Goal: Task Accomplishment & Management: Manage account settings

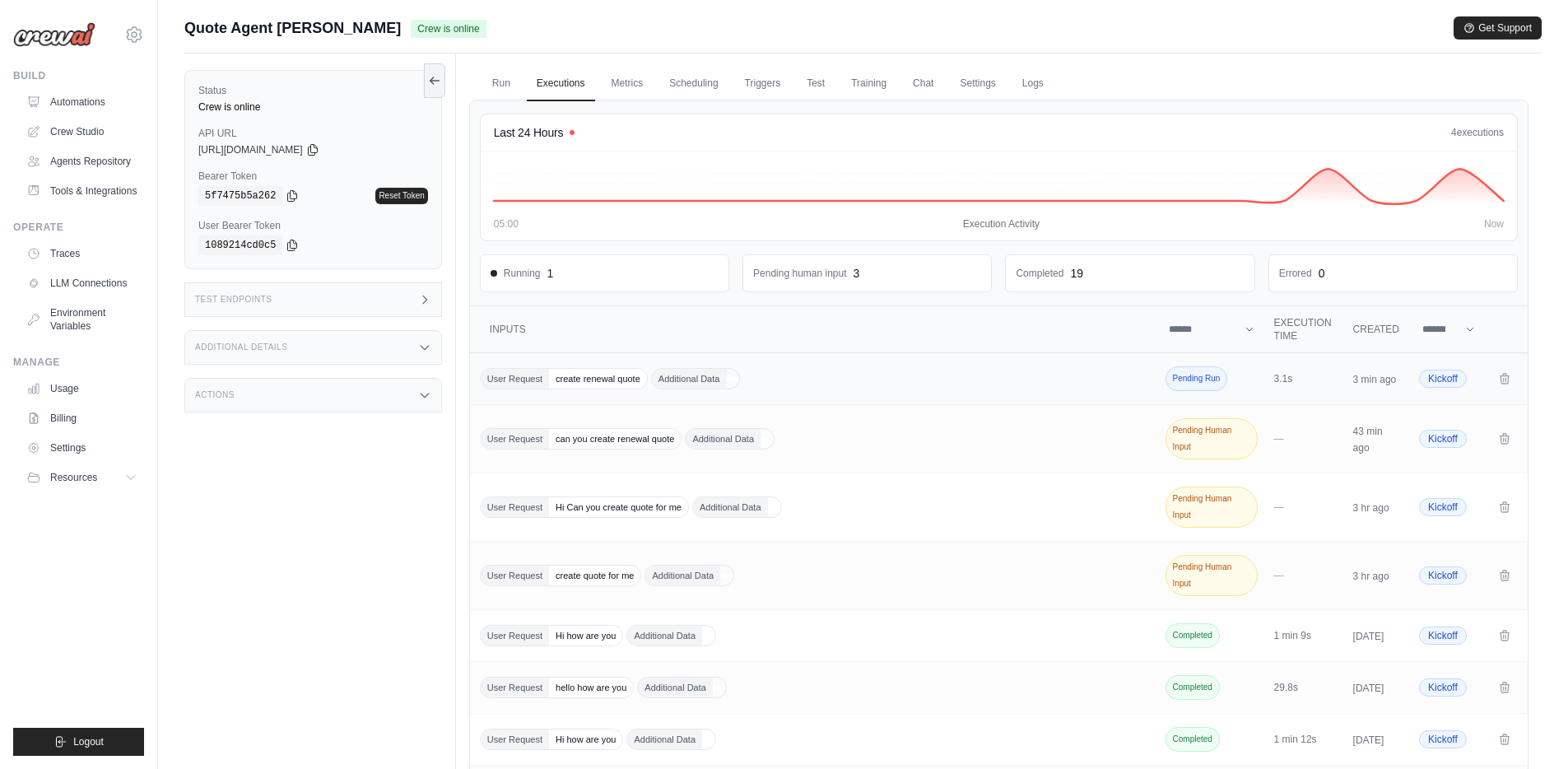
click at [739, 374] on div "User Request create renewal quote Additional Data" at bounding box center [814, 379] width 669 height 22
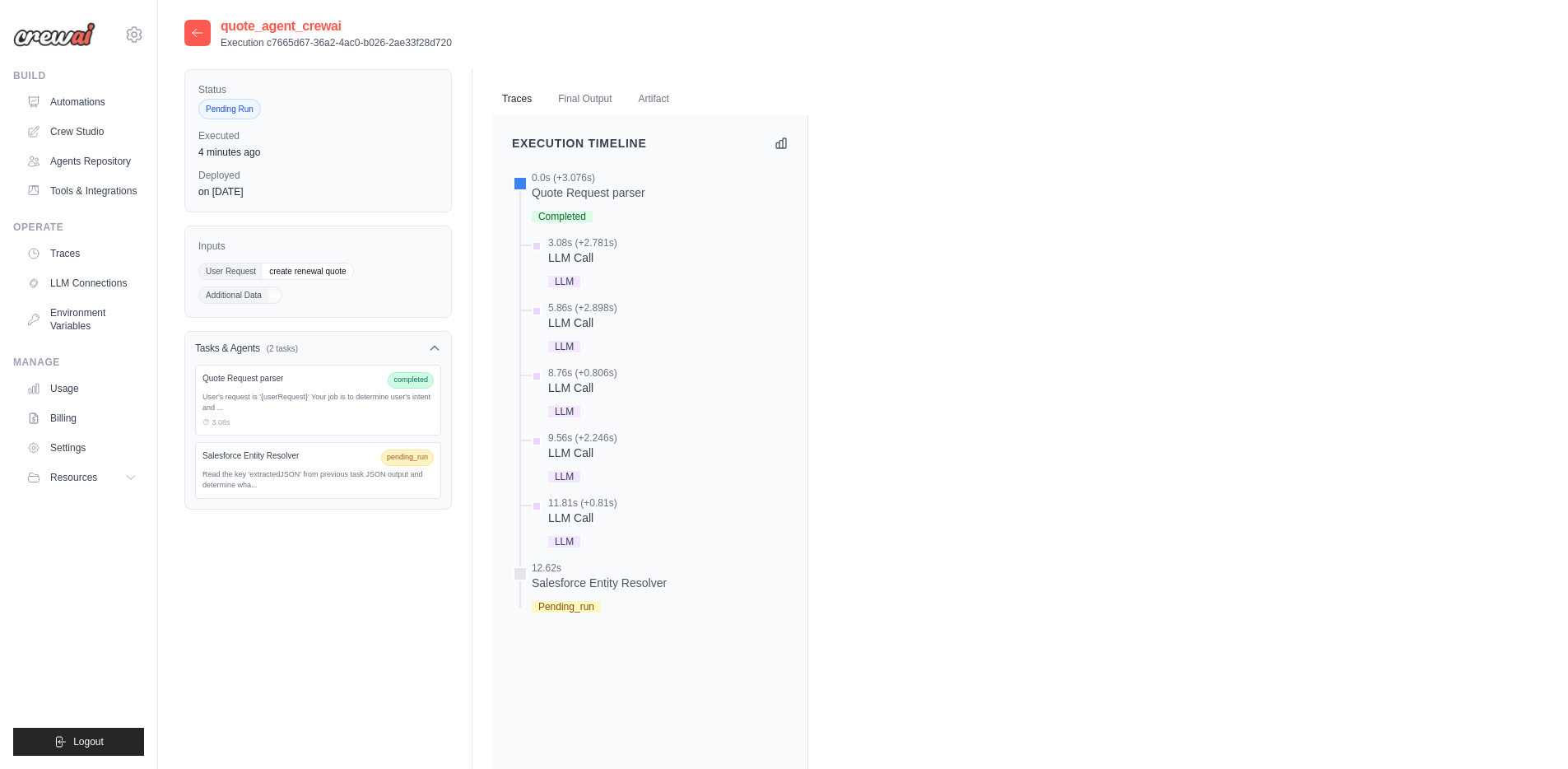
click at [194, 31] on icon at bounding box center [198, 33] width 13 height 13
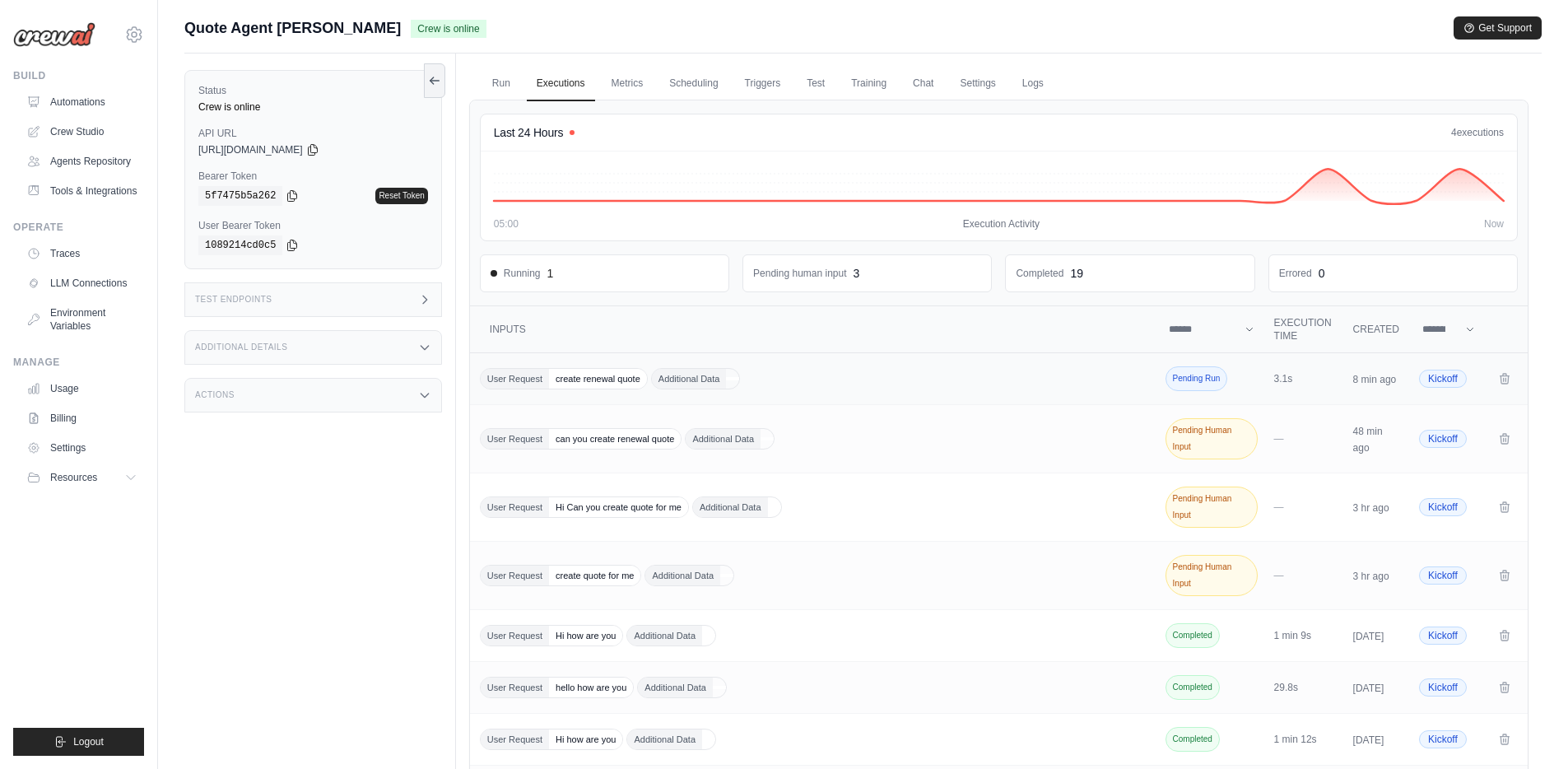
click at [797, 384] on div "User Request create renewal quote Additional Data" at bounding box center [814, 379] width 669 height 22
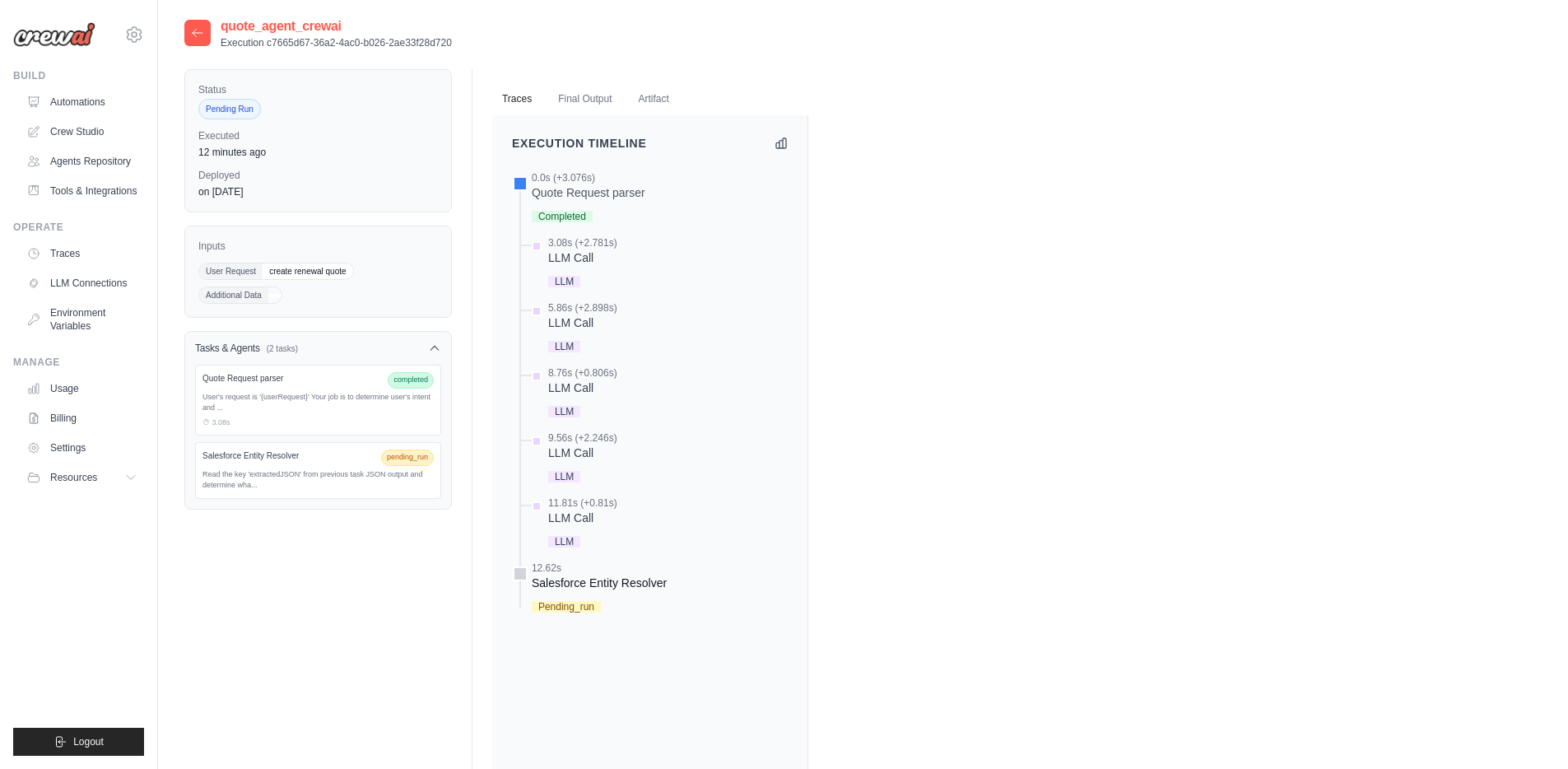
click at [566, 603] on span "Pending_run" at bounding box center [566, 607] width 69 height 12
click at [571, 613] on span "Pending_run" at bounding box center [566, 607] width 69 height 12
click at [339, 471] on div "Read the key 'extractedJSON' from previous task JSON output and determine wha..." at bounding box center [318, 480] width 231 height 22
click at [327, 467] on div "Salesforce Entity Resolver pending_run Read the key 'extractedJSON' from previo…" at bounding box center [318, 470] width 246 height 56
click at [575, 98] on button "Final Output" at bounding box center [585, 99] width 73 height 35
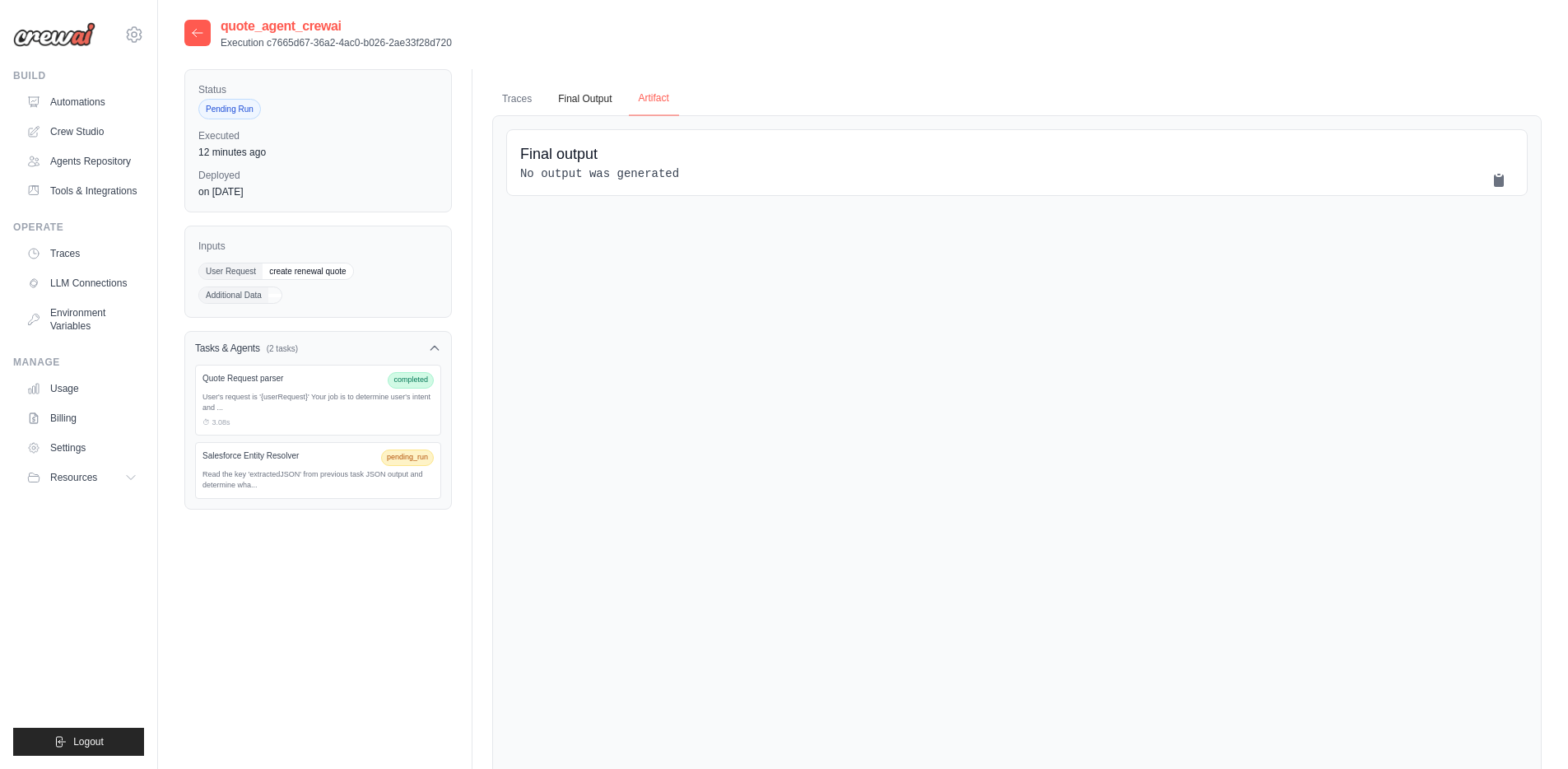
click at [640, 99] on button "Artifact" at bounding box center [654, 99] width 50 height 35
click at [528, 98] on button "Traces" at bounding box center [517, 99] width 49 height 35
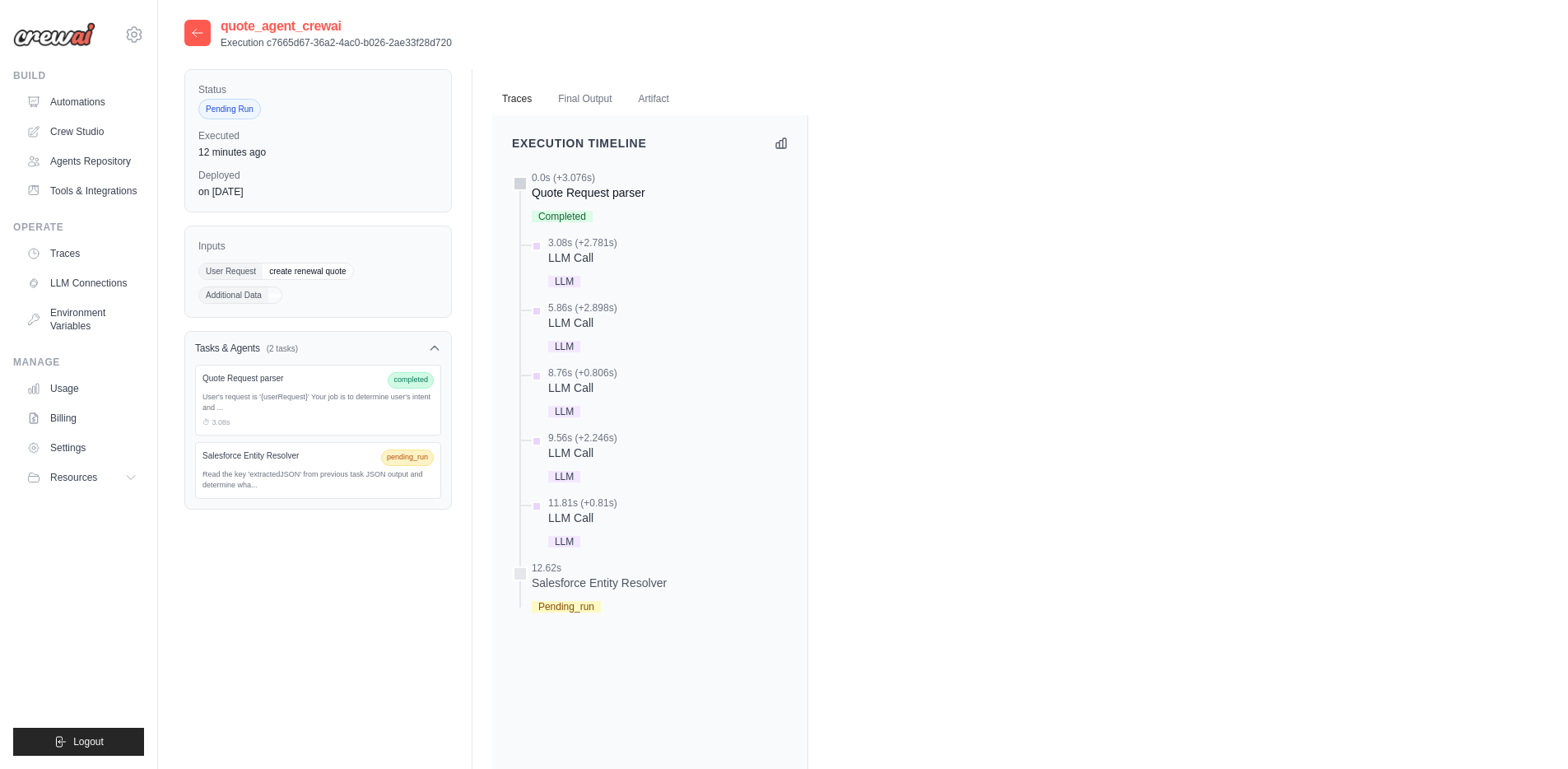
click at [571, 190] on div "Quote Request parser" at bounding box center [588, 193] width 114 height 16
click at [519, 187] on div at bounding box center [520, 183] width 15 height 15
click at [580, 94] on button "Final Output" at bounding box center [585, 99] width 73 height 35
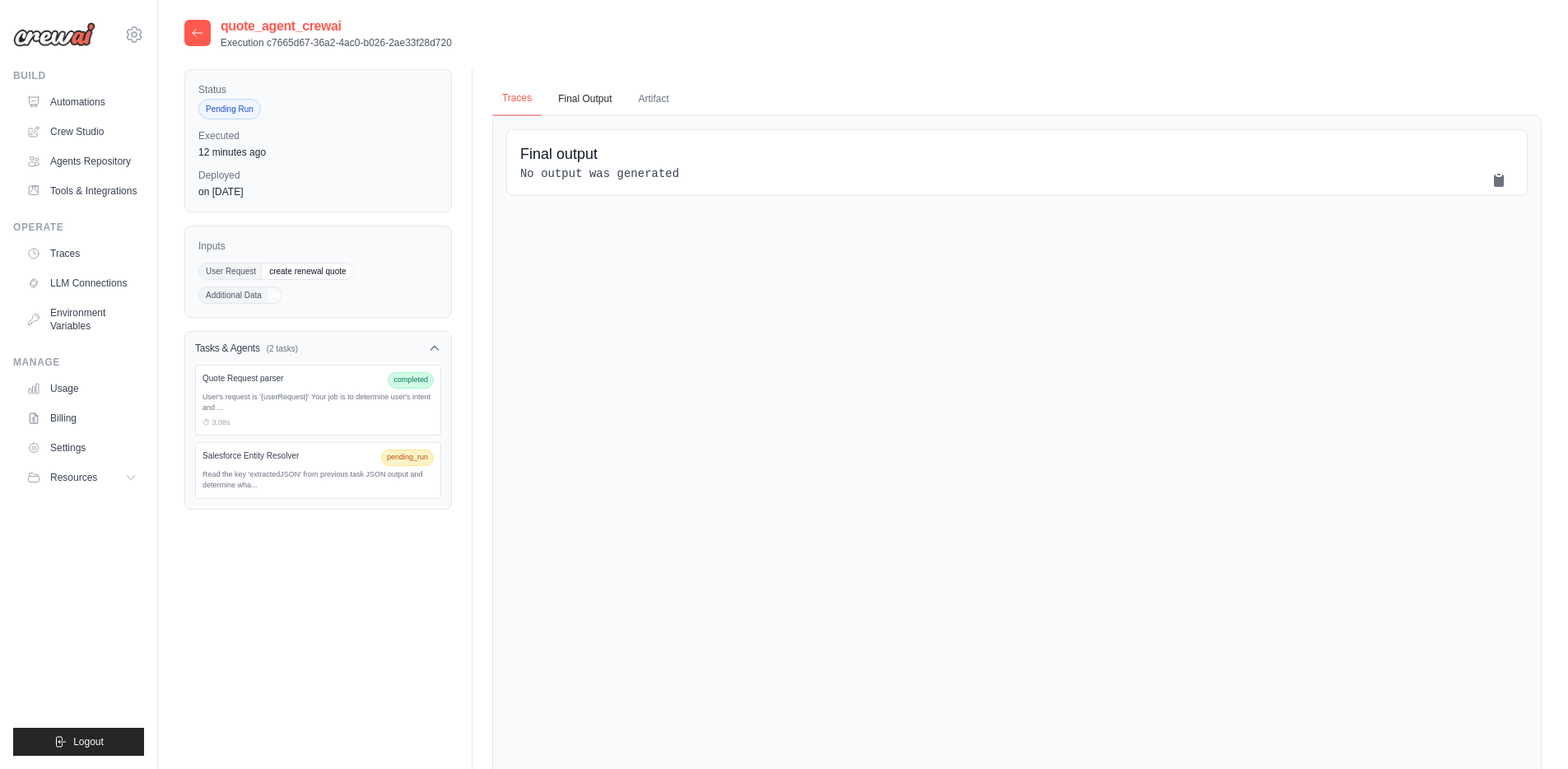
click at [531, 96] on button "Traces" at bounding box center [517, 99] width 49 height 35
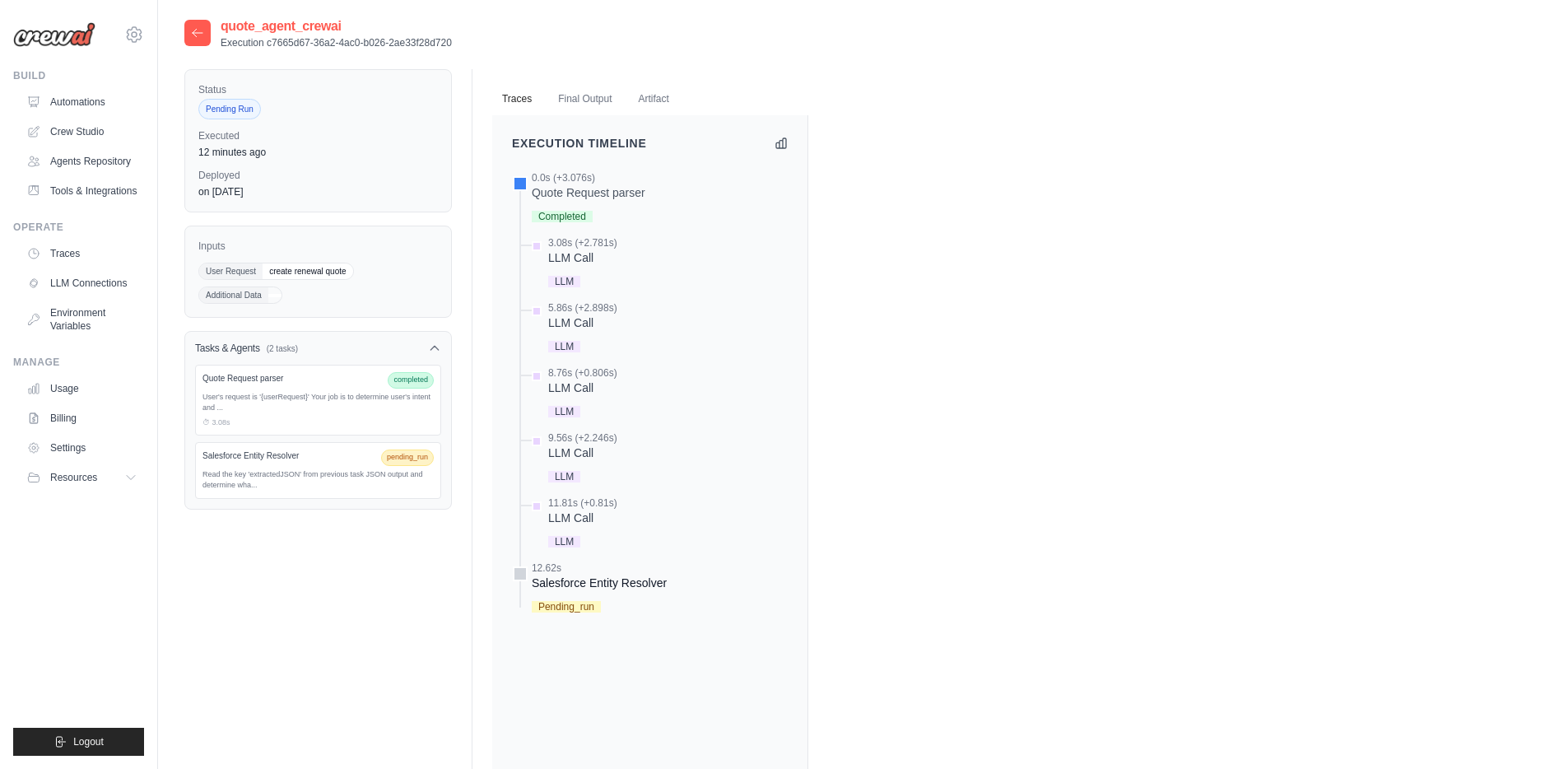
click at [518, 577] on div at bounding box center [520, 574] width 15 height 15
click at [564, 601] on span "Pending_run" at bounding box center [566, 607] width 69 height 12
click at [340, 467] on div "Salesforce Entity Resolver pending_run Read the key 'extractedJSON' from previo…" at bounding box center [318, 470] width 246 height 56
click at [279, 464] on div "Salesforce Entity Resolver pending_run" at bounding box center [318, 458] width 231 height 16
click at [249, 456] on div "Salesforce Entity Resolver" at bounding box center [288, 456] width 172 height 13
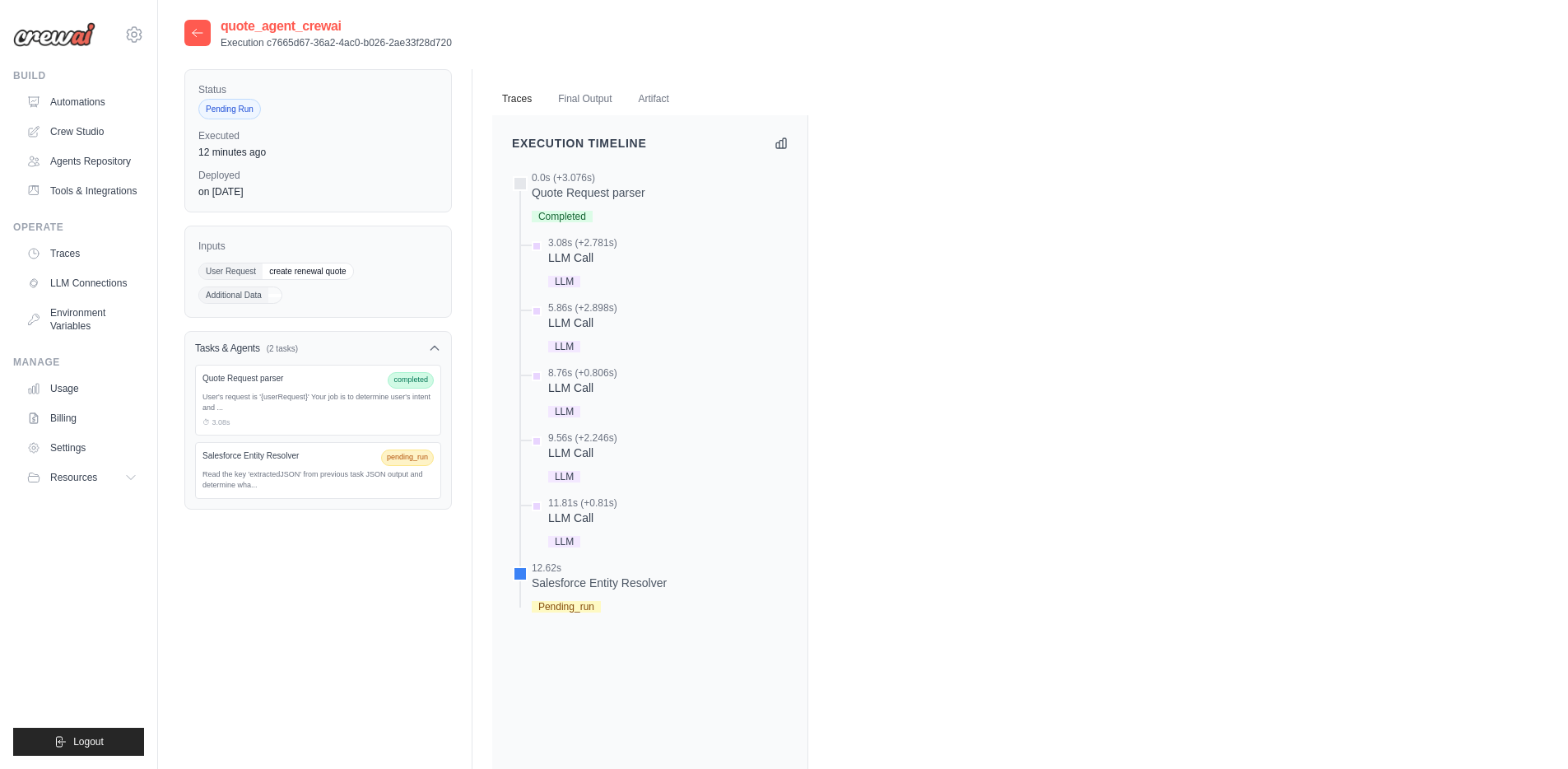
click at [206, 36] on div at bounding box center [198, 33] width 26 height 26
click at [197, 35] on icon at bounding box center [198, 33] width 13 height 13
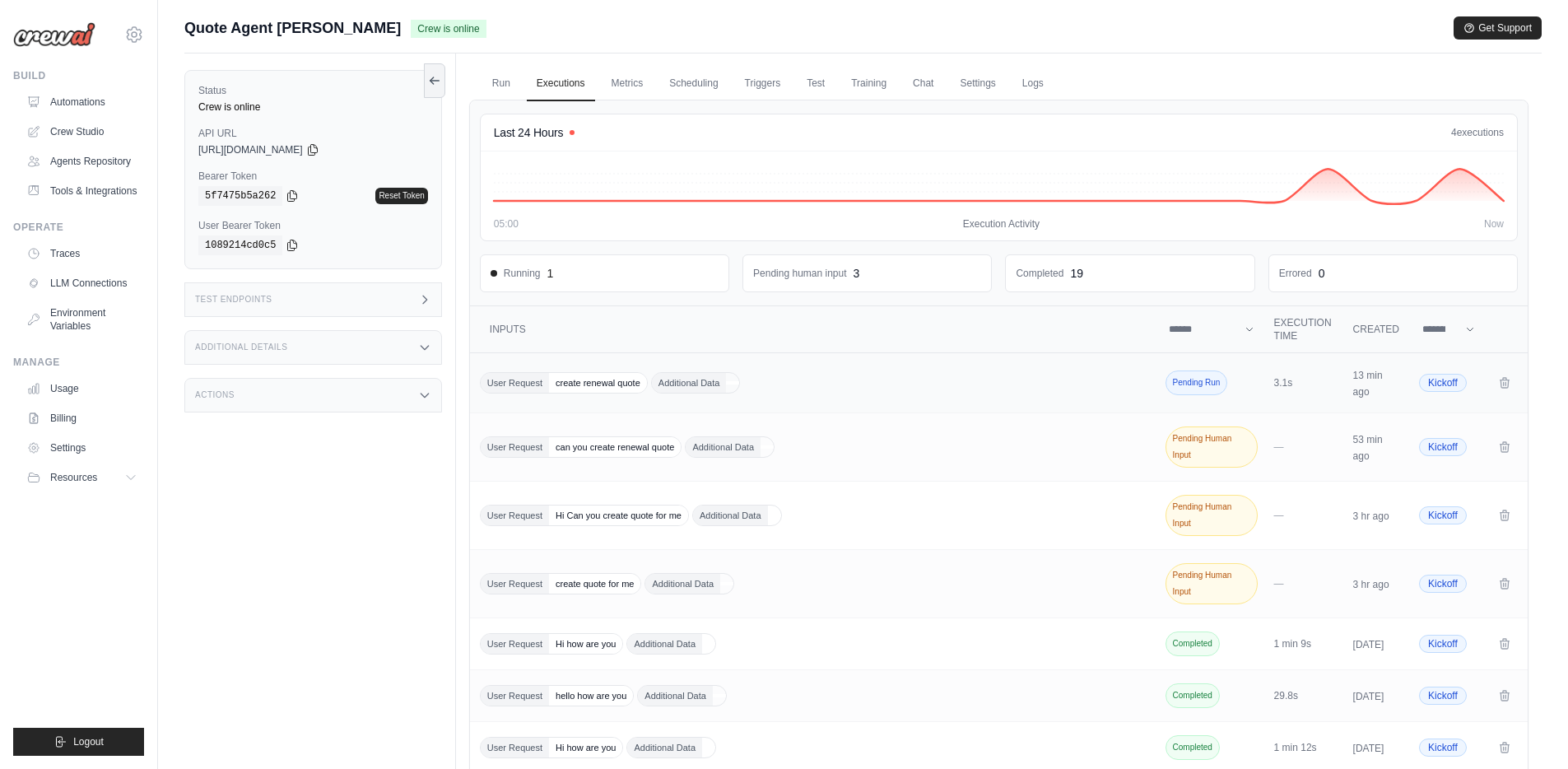
click at [849, 373] on div "User Request create renewal quote Additional Data" at bounding box center [814, 384] width 669 height 22
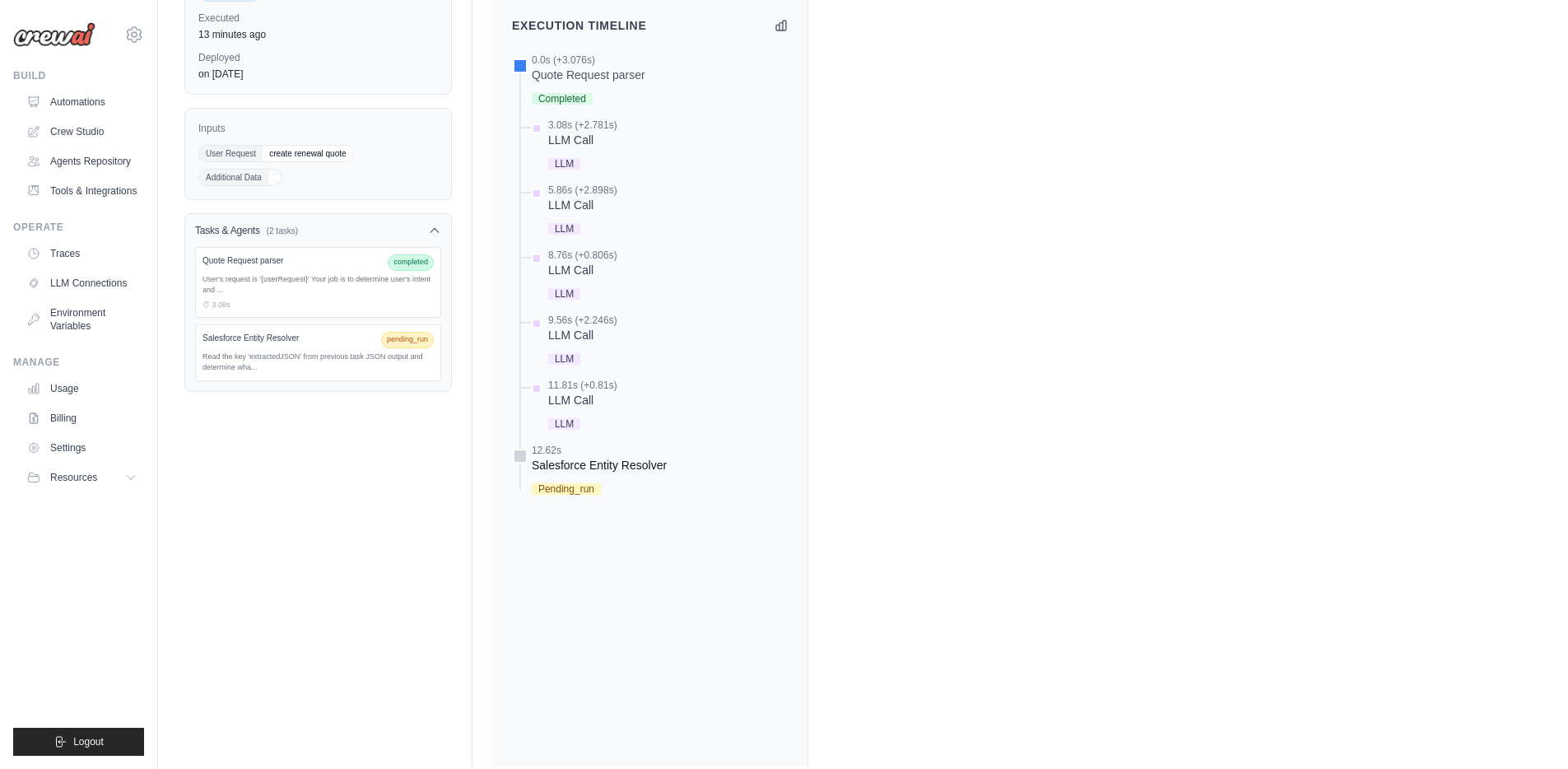
scroll to position [138, 0]
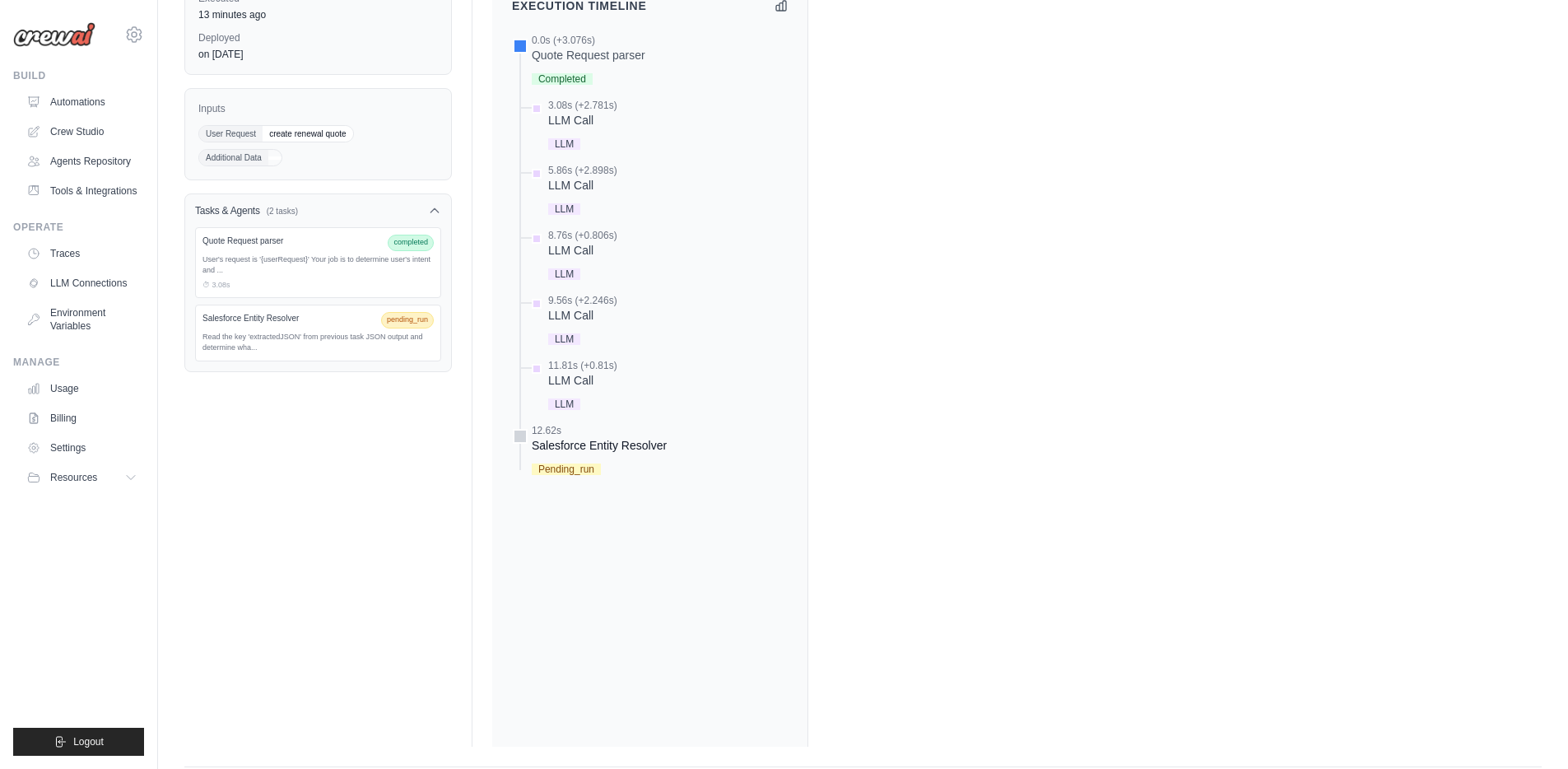
click at [570, 476] on span "Pending_run" at bounding box center [566, 469] width 69 height 12
click at [576, 446] on div "Salesforce Entity Resolver" at bounding box center [599, 446] width 135 height 16
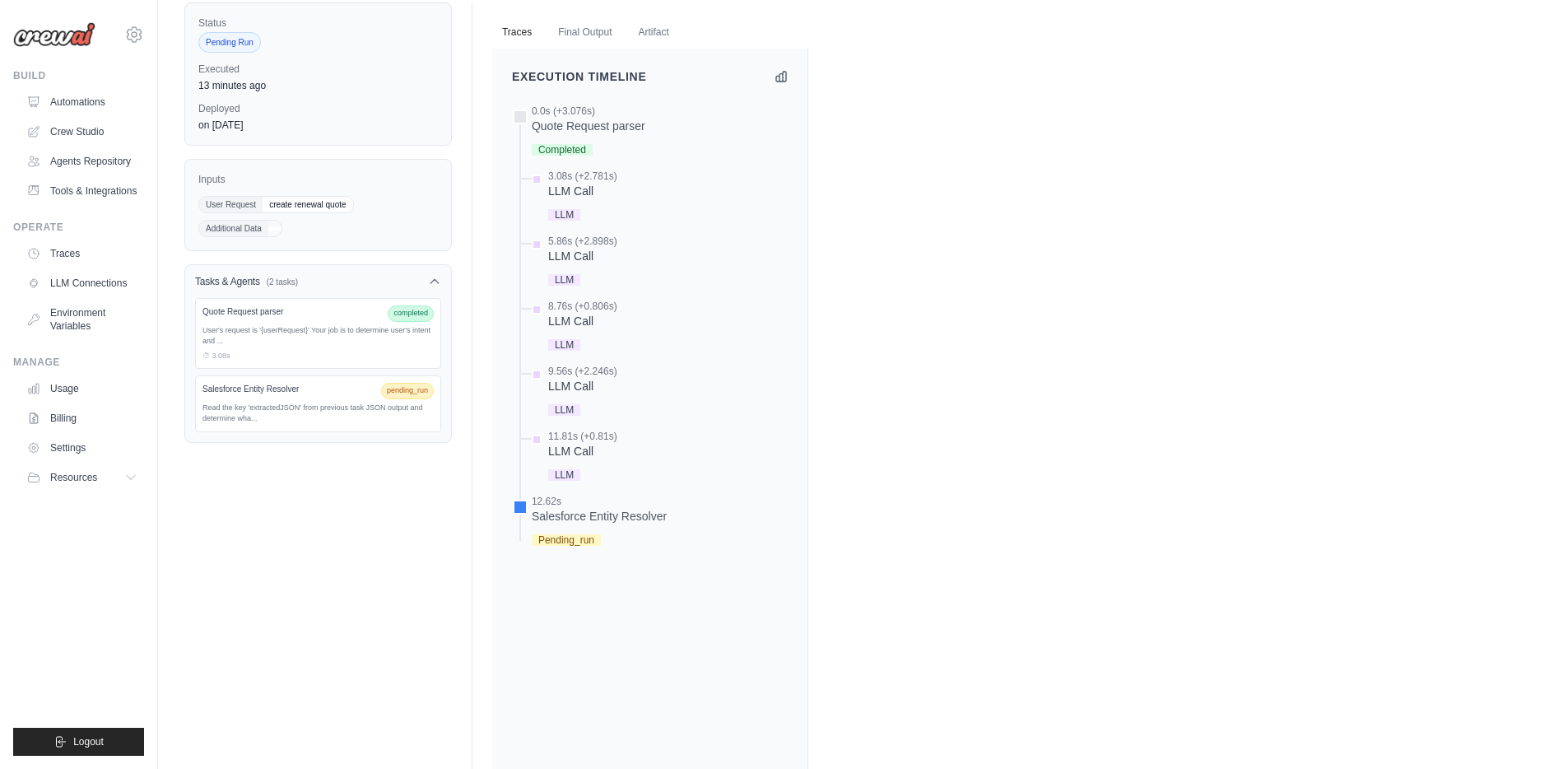
scroll to position [0, 0]
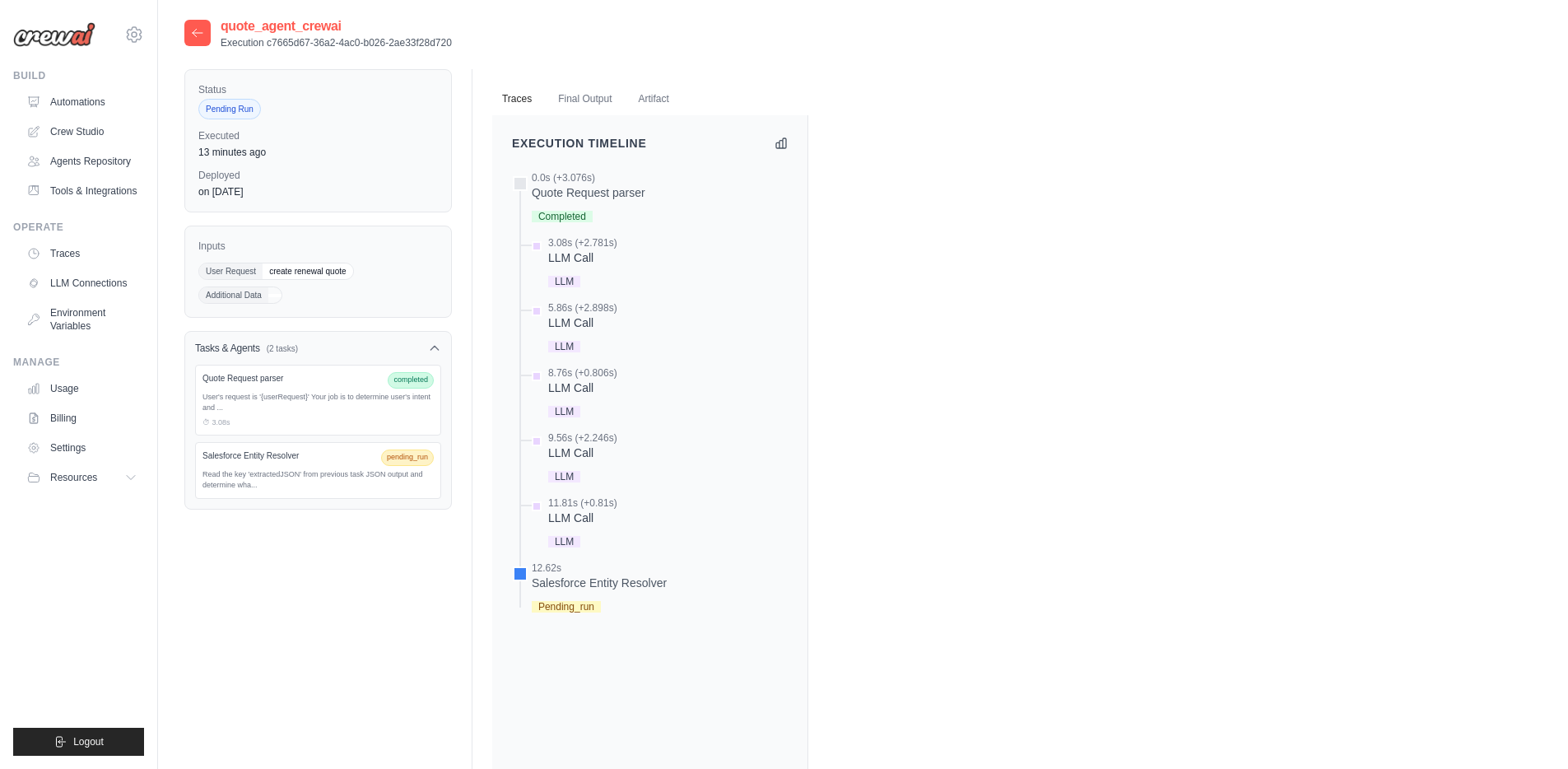
click at [585, 260] on div "LLM Call" at bounding box center [583, 258] width 69 height 16
click at [199, 34] on icon at bounding box center [198, 33] width 13 height 13
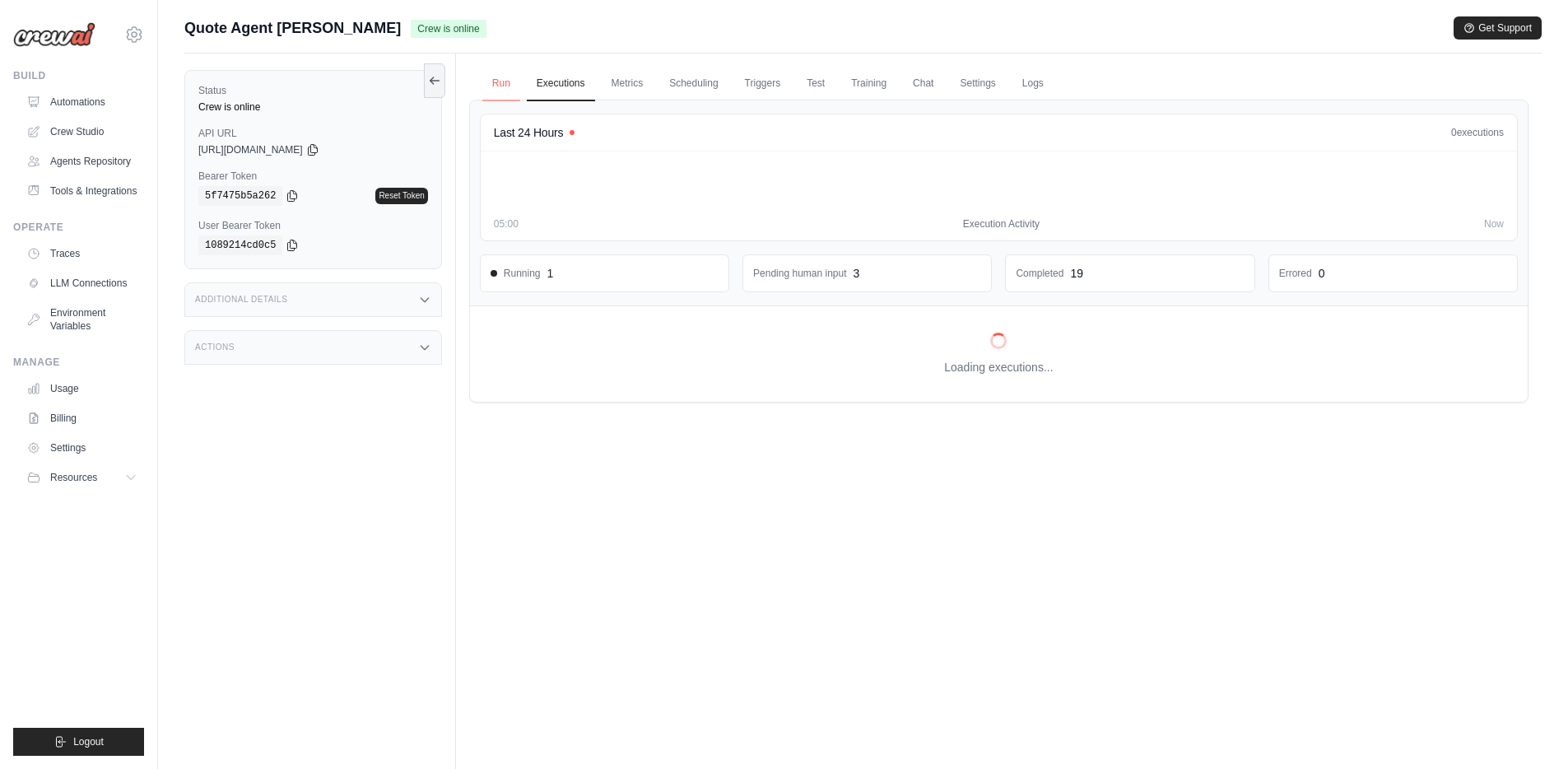
click at [500, 85] on link "Run" at bounding box center [502, 84] width 38 height 35
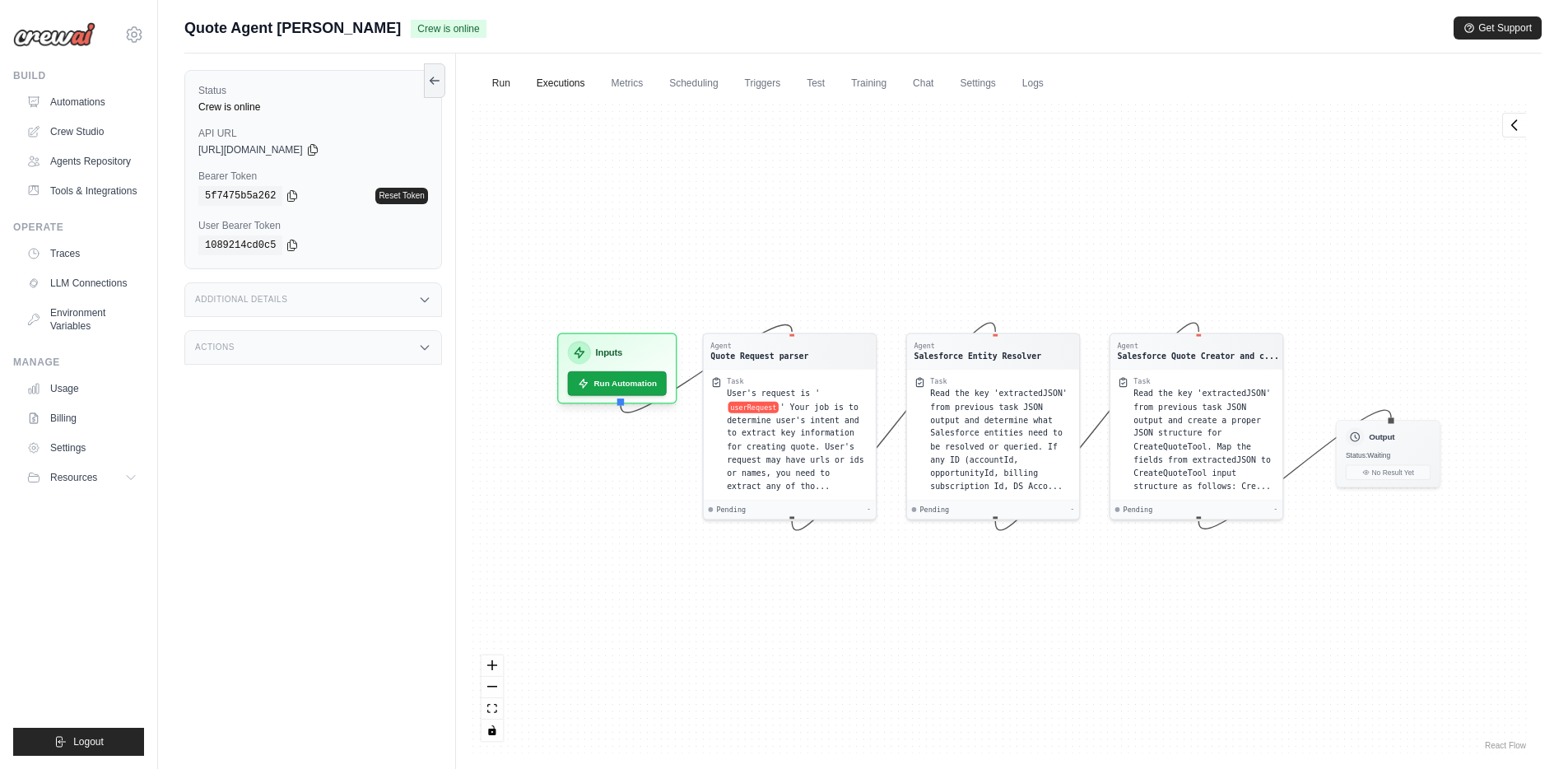
click at [552, 86] on link "Executions" at bounding box center [561, 84] width 68 height 35
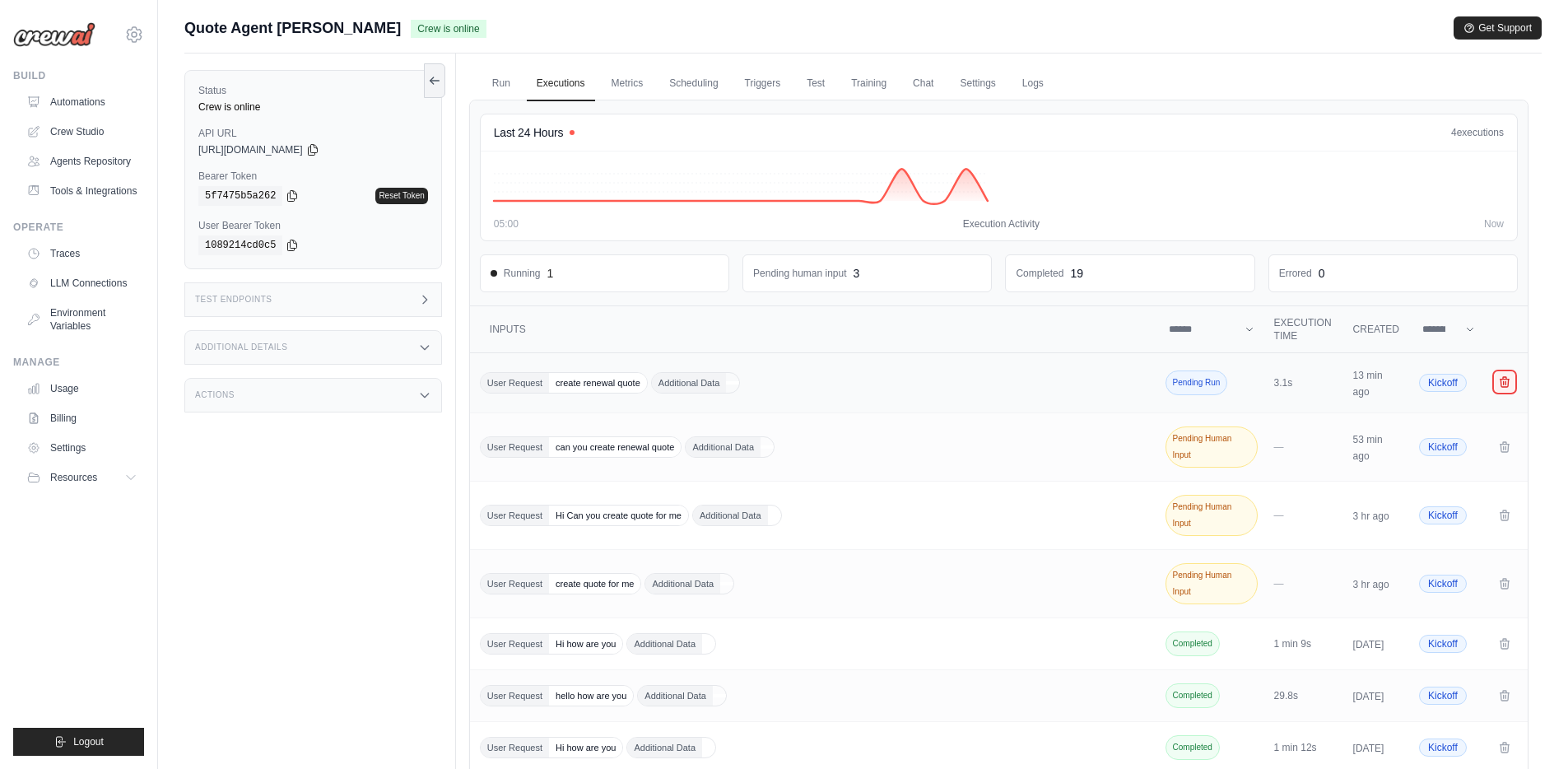
click at [1502, 383] on icon "Crew executions table" at bounding box center [1504, 382] width 13 height 13
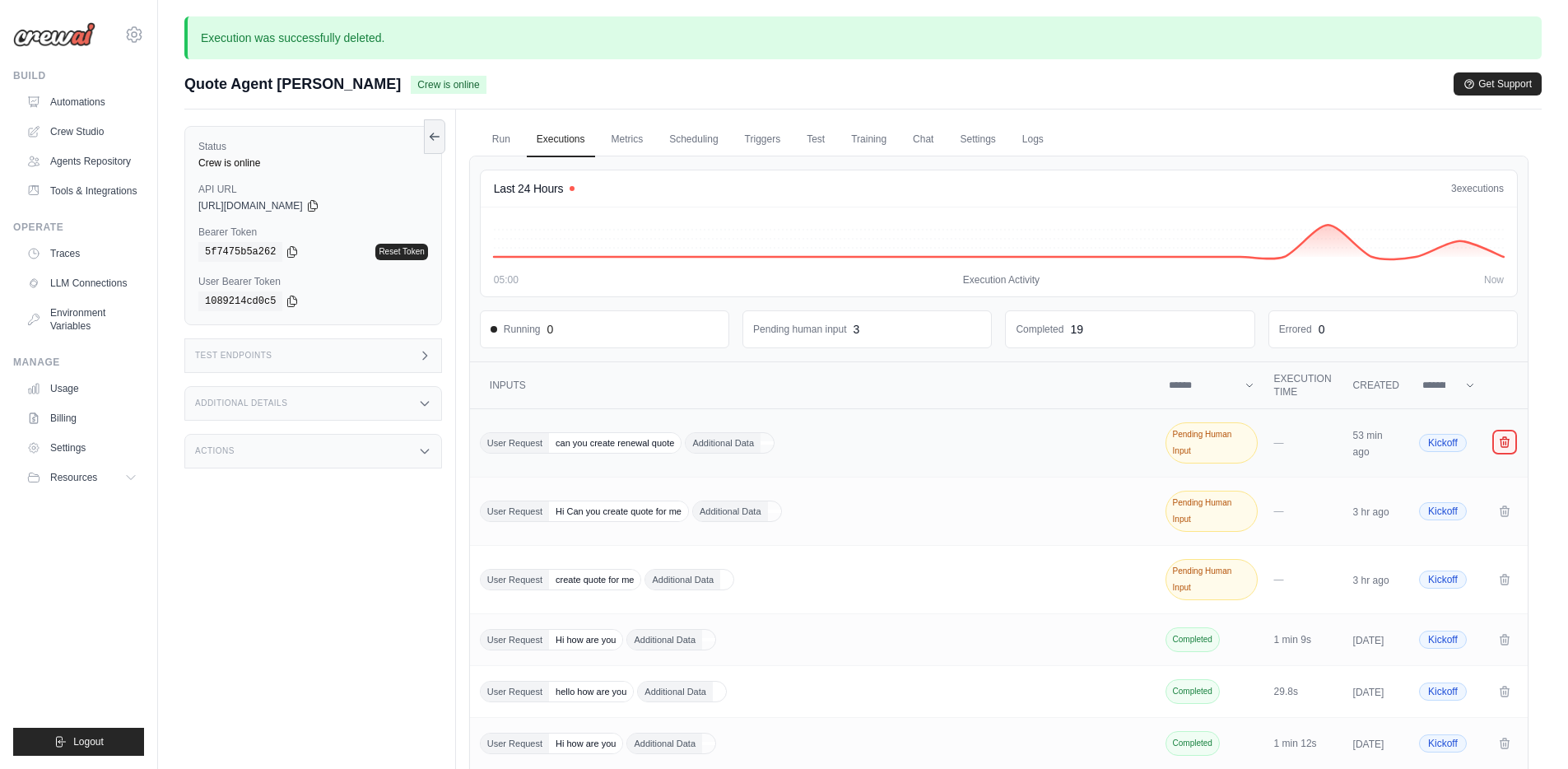
click at [1507, 443] on icon "Crew executions table" at bounding box center [1505, 442] width 9 height 10
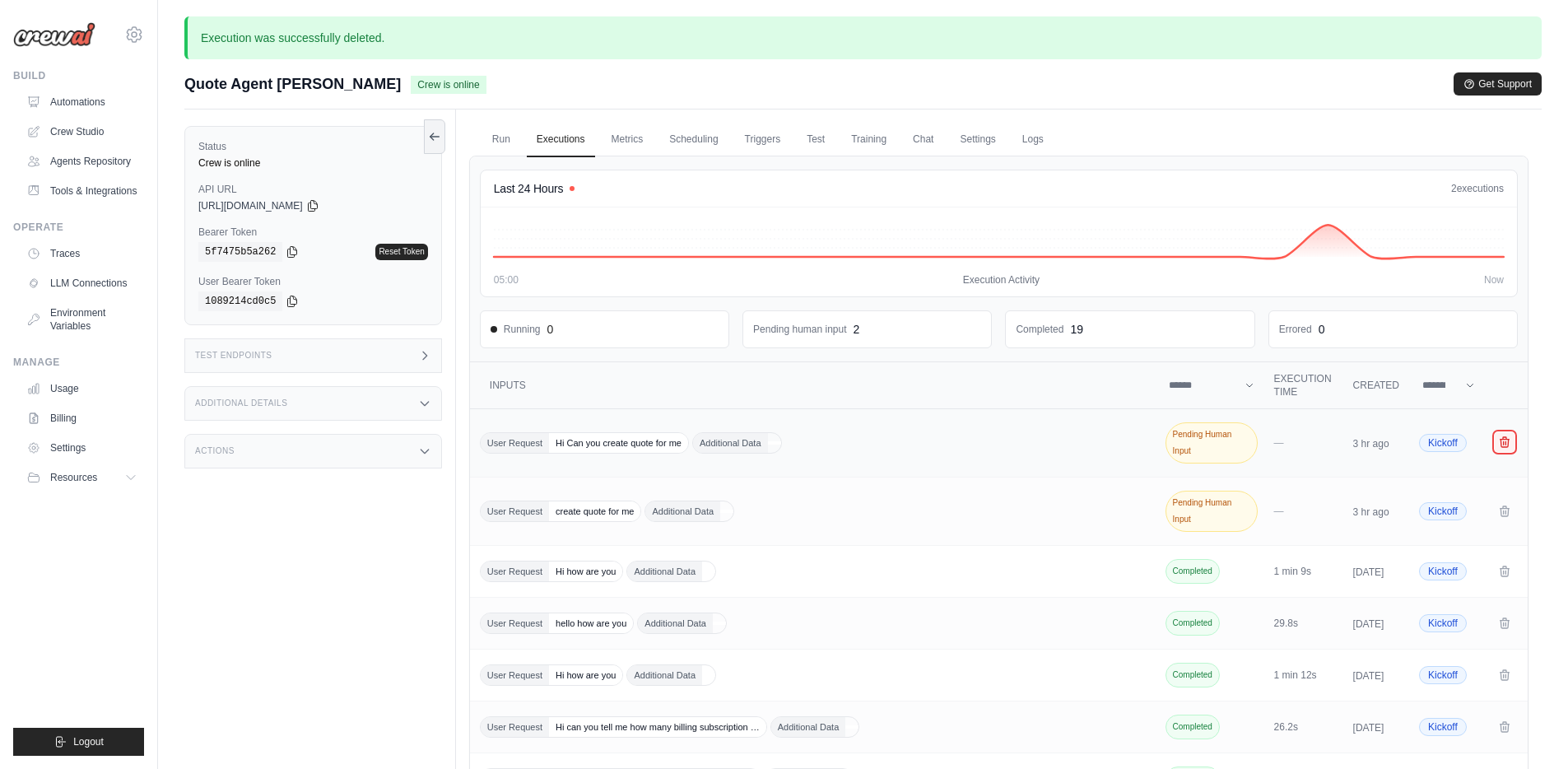
click at [1506, 445] on icon "Crew executions table" at bounding box center [1504, 442] width 13 height 13
click at [940, 62] on div "Execution was successfully deleted. Submit a support request Describe your issu…" at bounding box center [863, 520] width 1410 height 1009
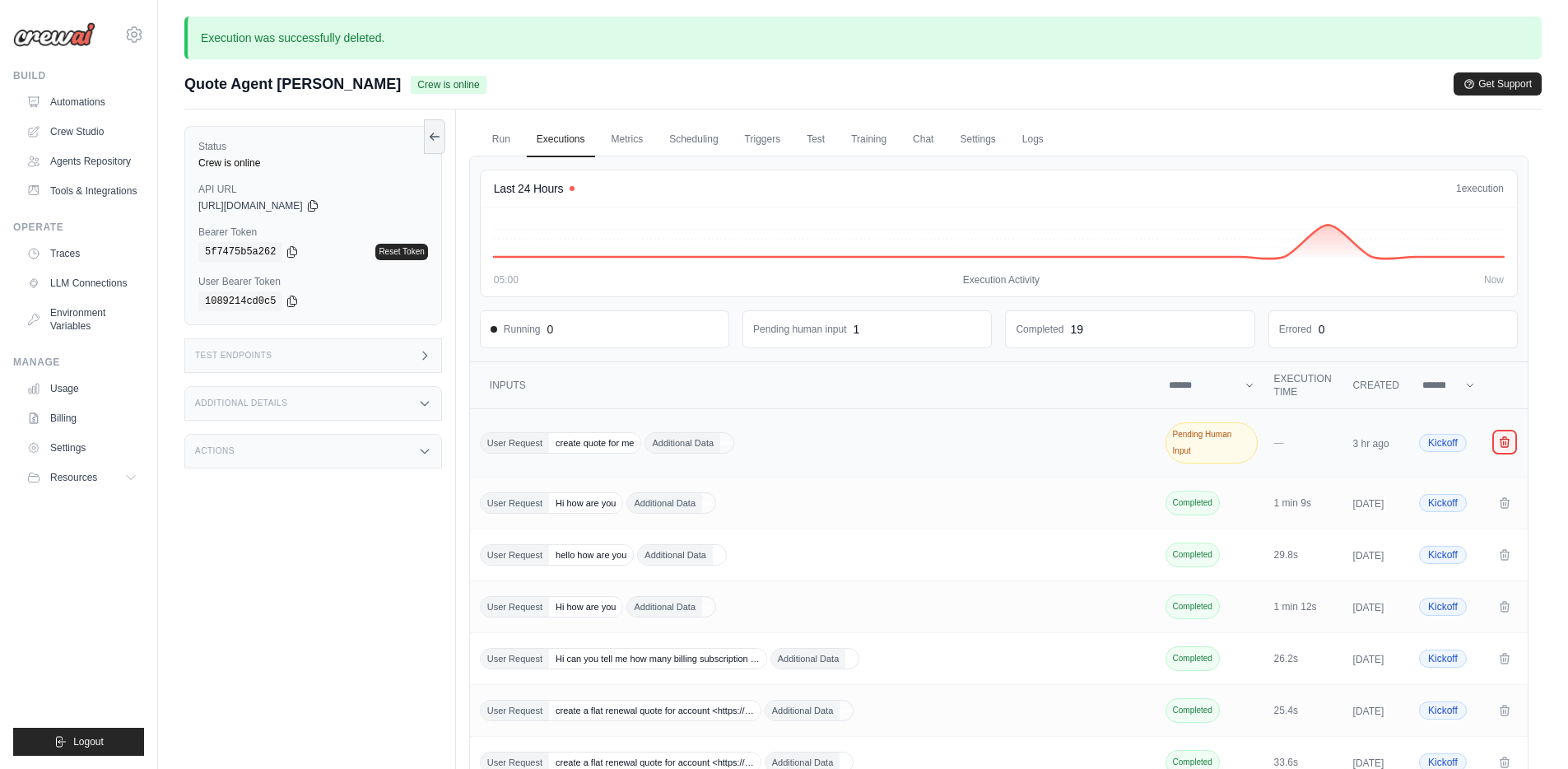
click at [1503, 444] on icon "Crew executions table" at bounding box center [1505, 442] width 9 height 10
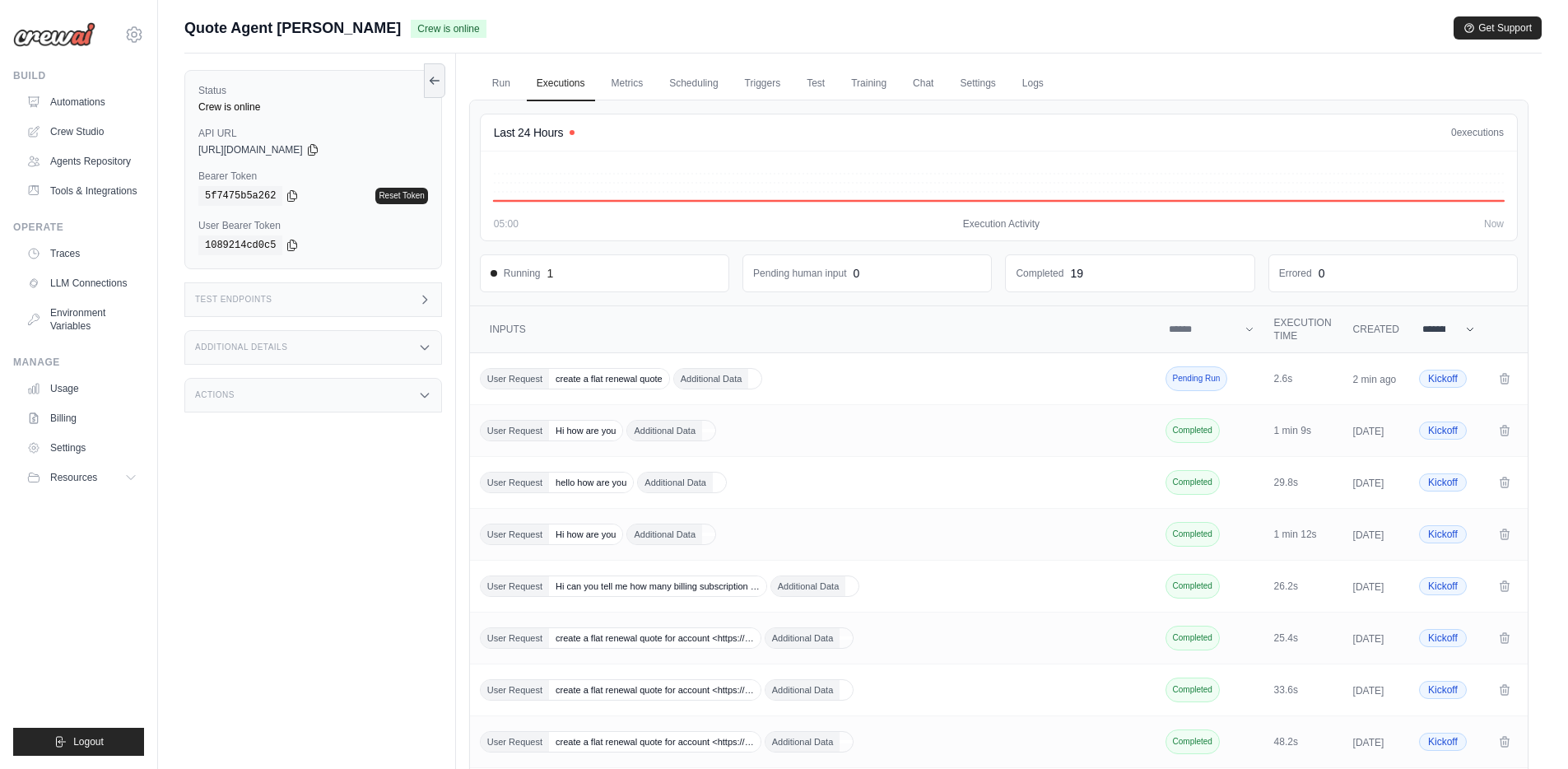
click at [1467, 330] on select "******** ******* ***** ****" at bounding box center [1449, 330] width 59 height 20
click at [1463, 331] on select "******** ******* ***** ****" at bounding box center [1449, 330] width 59 height 20
click at [1469, 334] on select "******** ******* ***** ****" at bounding box center [1449, 330] width 59 height 20
click at [831, 371] on div "User Request create a flat renewal quote Additional Data" at bounding box center [814, 379] width 669 height 22
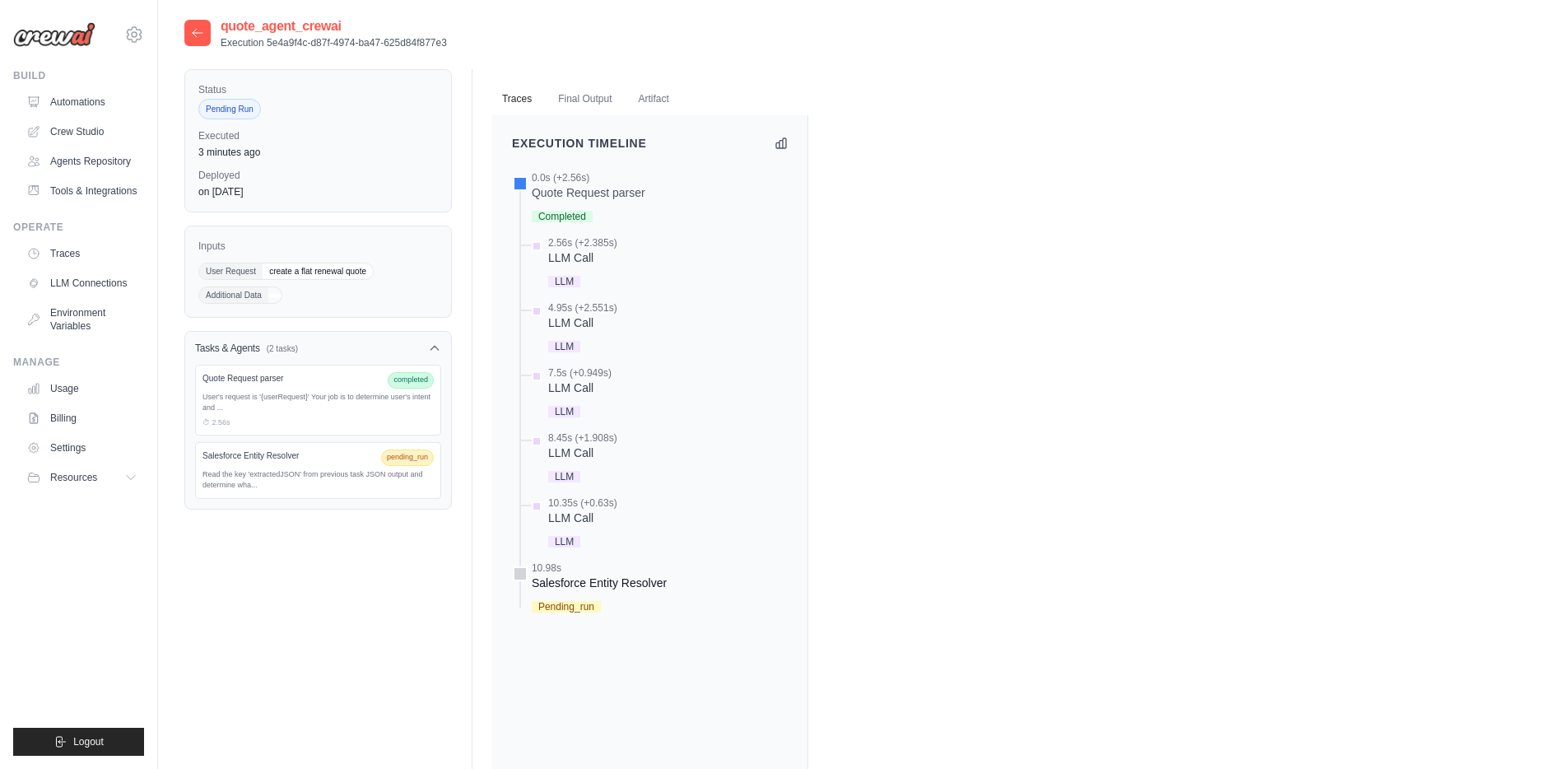
click at [561, 608] on span "Pending_run" at bounding box center [566, 607] width 69 height 12
click at [971, 372] on div "Execution Timeline" at bounding box center [1017, 500] width 1050 height 769
click at [200, 40] on div at bounding box center [198, 33] width 26 height 26
click at [199, 35] on icon at bounding box center [198, 33] width 13 height 13
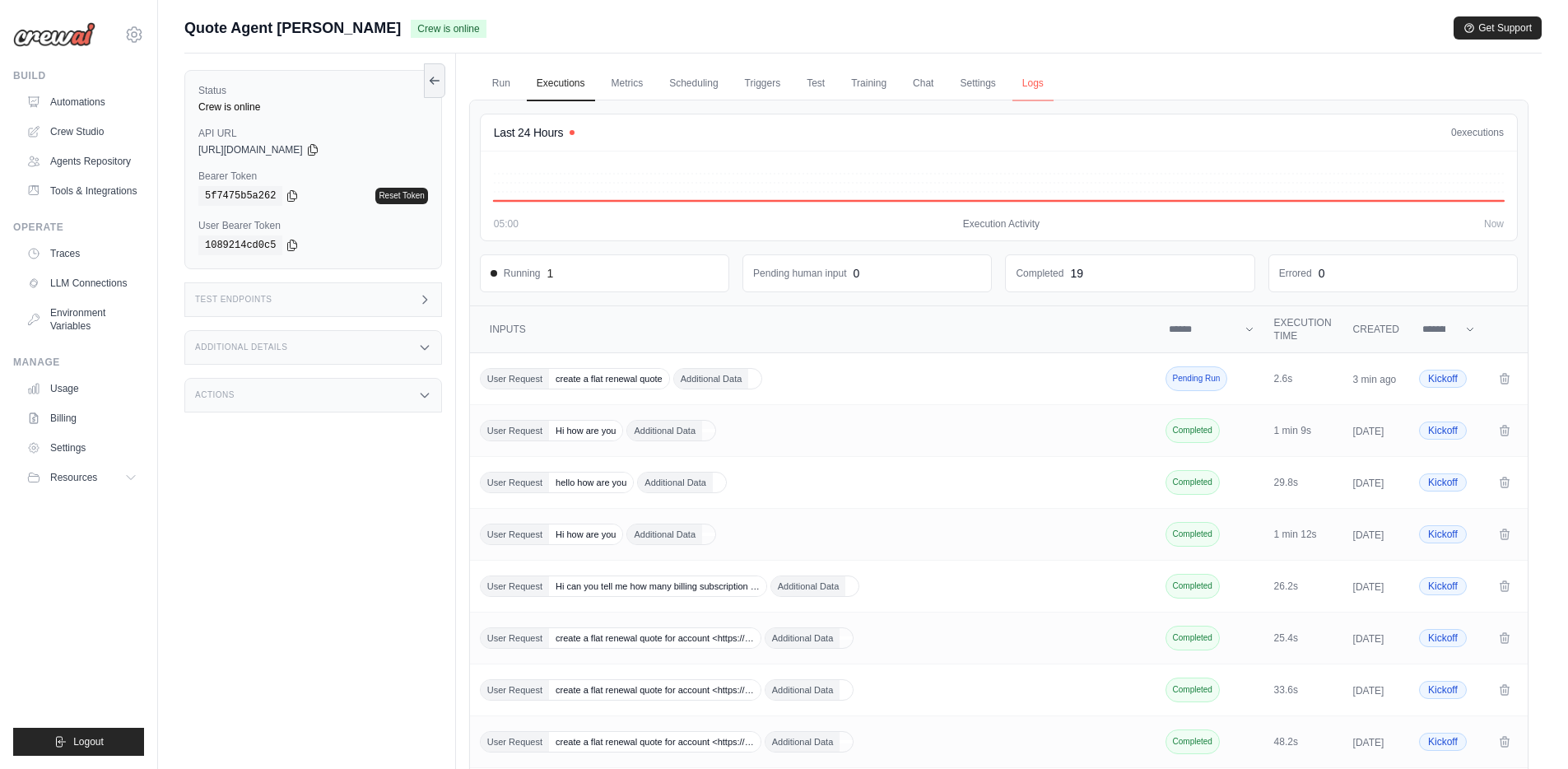
click at [1033, 87] on link "Logs" at bounding box center [1033, 84] width 41 height 35
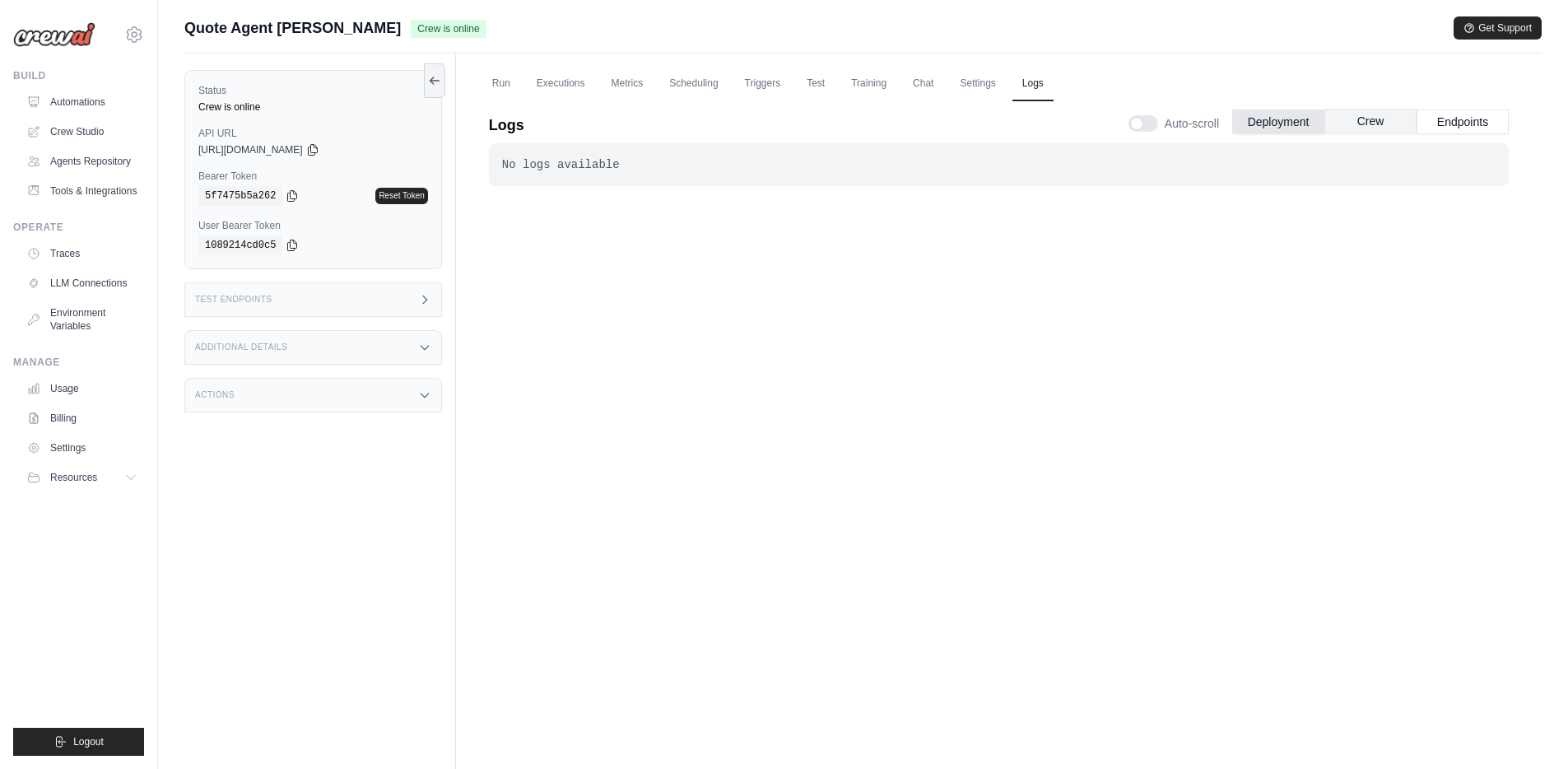
click at [1366, 127] on button "Crew" at bounding box center [1370, 120] width 92 height 25
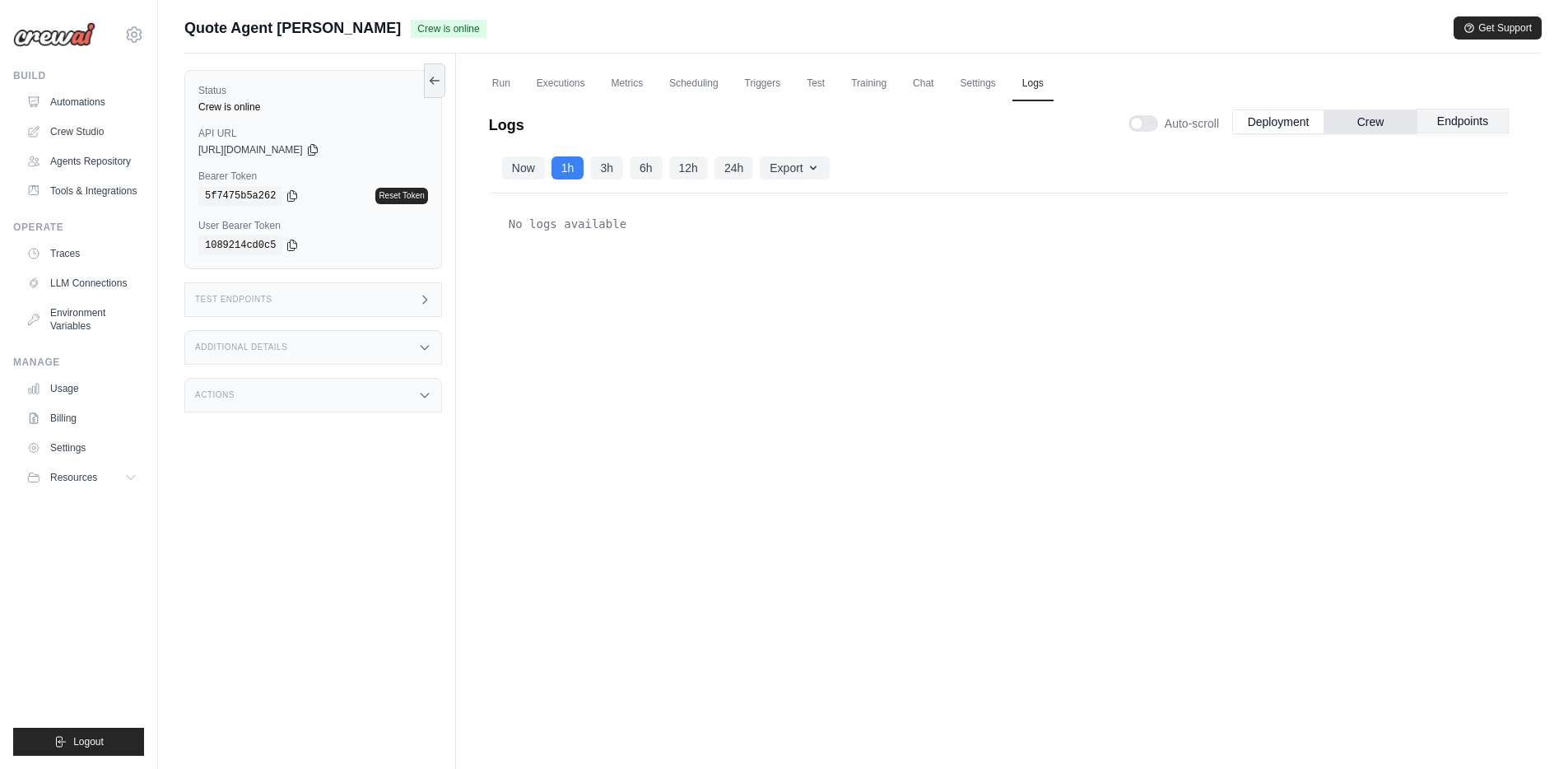
click at [1485, 123] on button "Endpoints" at bounding box center [1462, 120] width 92 height 25
click at [522, 166] on button "Now" at bounding box center [523, 167] width 43 height 23
click at [1380, 122] on button "Crew" at bounding box center [1370, 120] width 92 height 25
click at [976, 80] on link "Settings" at bounding box center [977, 84] width 56 height 35
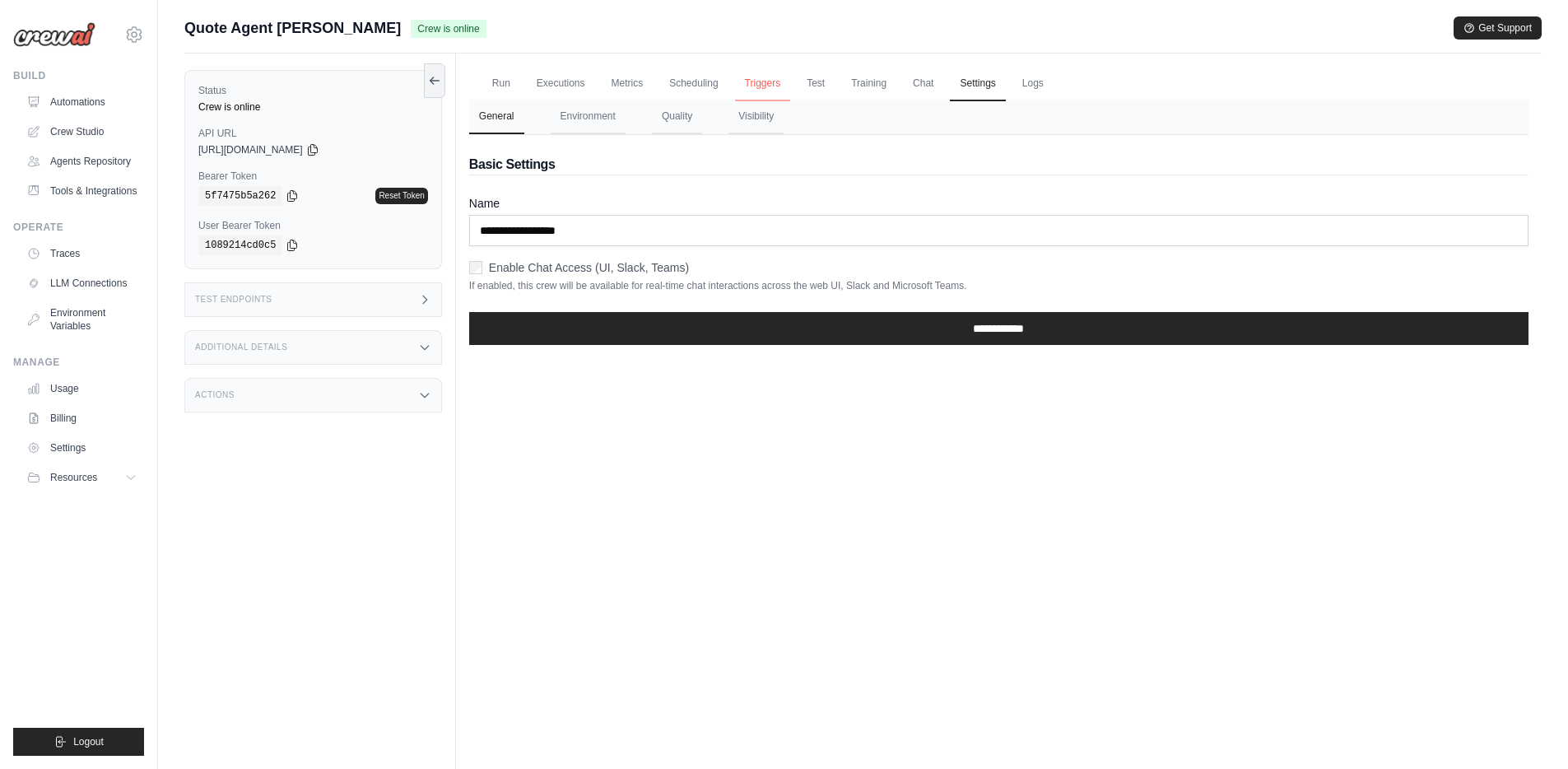
click at [771, 86] on link "Triggers" at bounding box center [762, 84] width 56 height 35
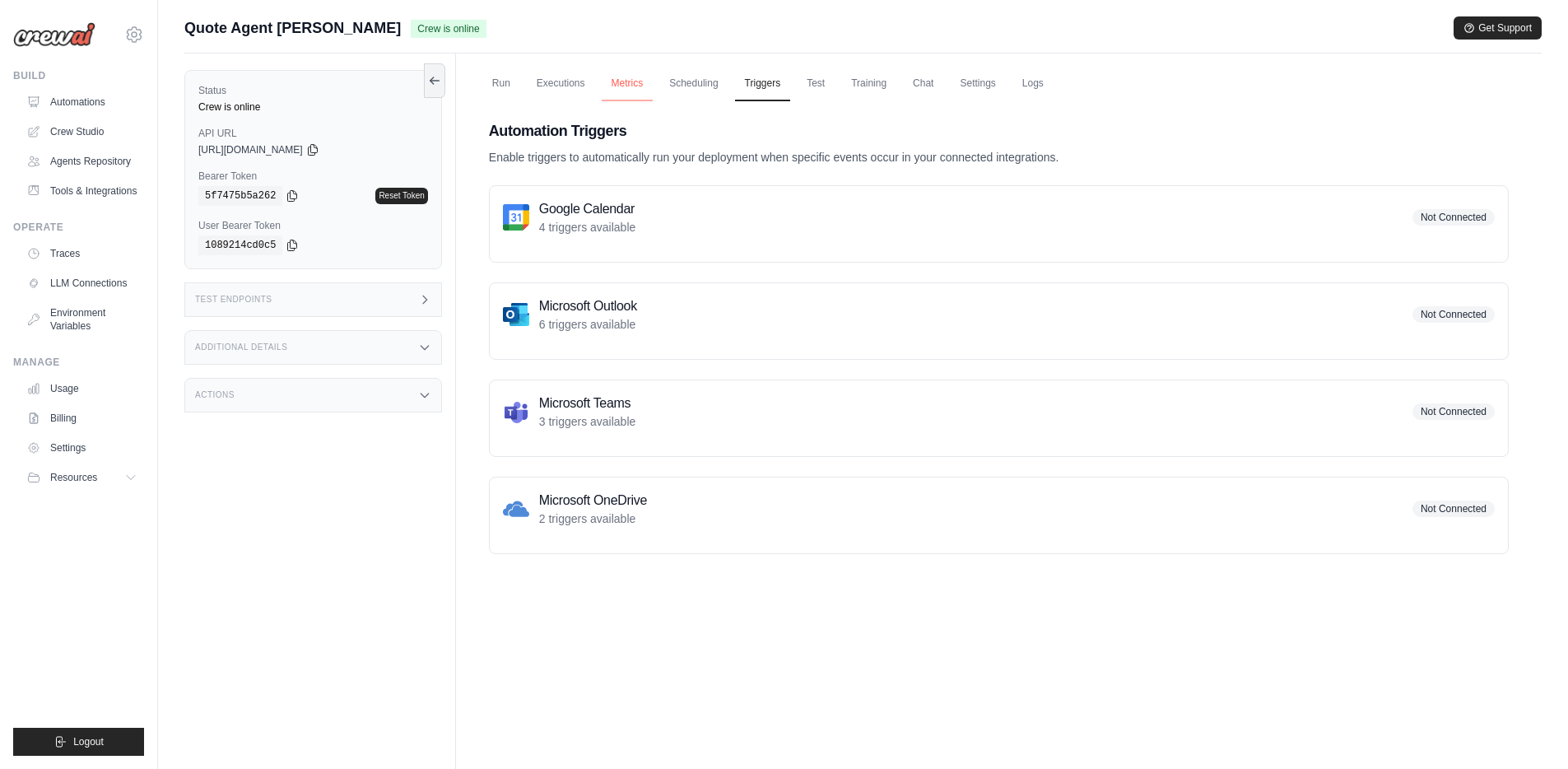
click at [628, 85] on link "Metrics" at bounding box center [627, 84] width 52 height 35
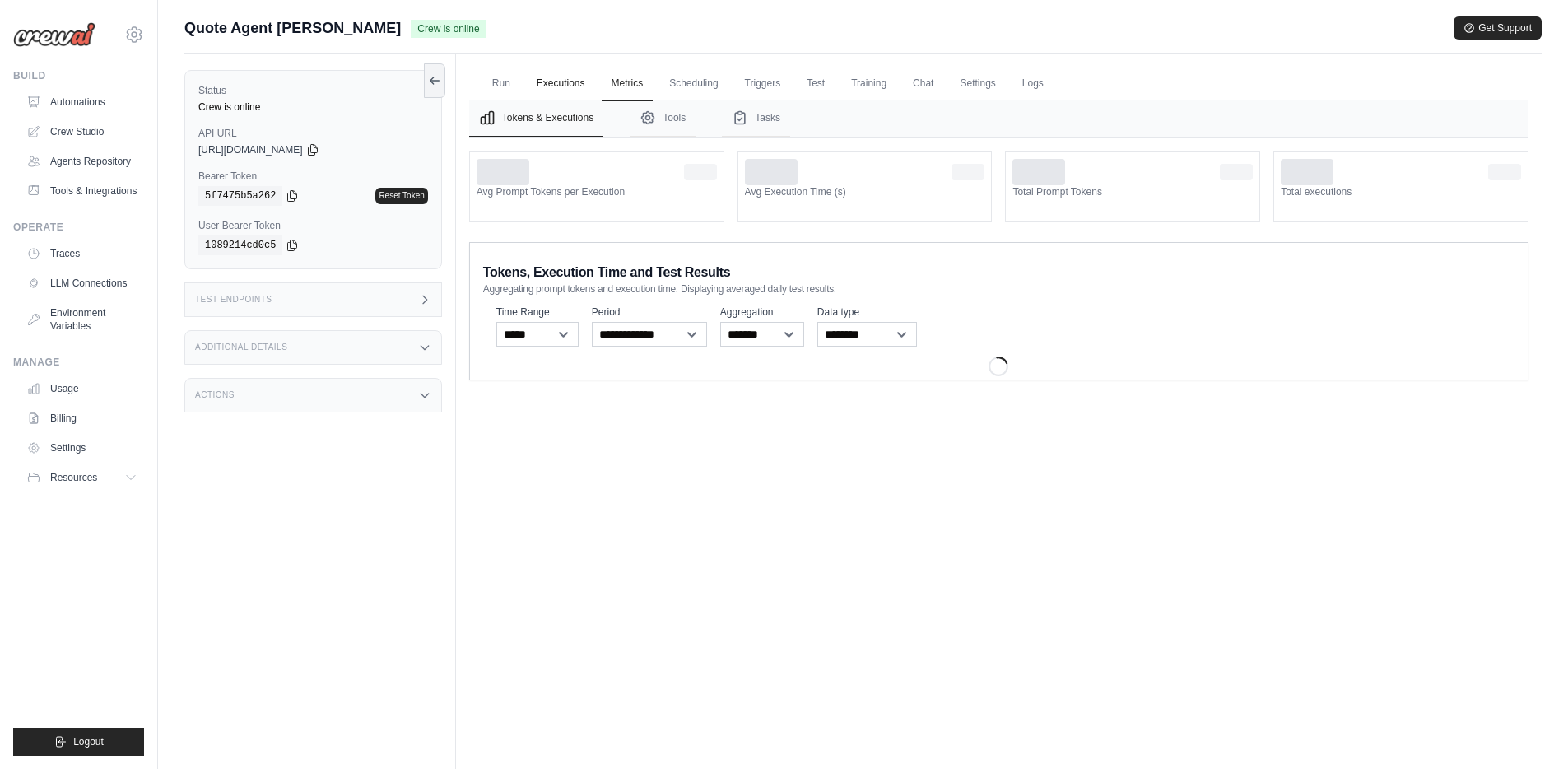
click at [565, 89] on link "Executions" at bounding box center [561, 84] width 68 height 35
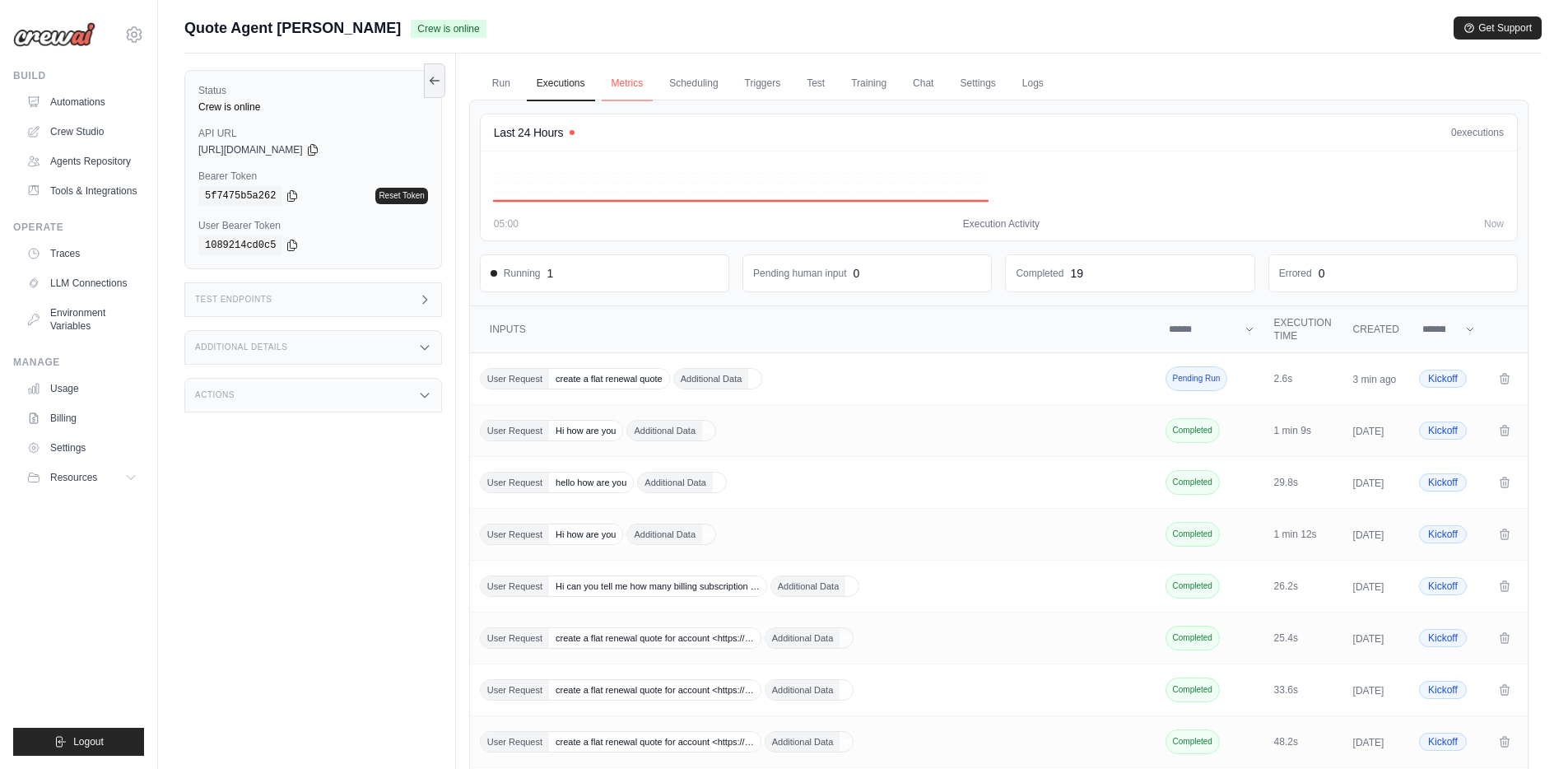
click at [639, 87] on link "Metrics" at bounding box center [627, 84] width 52 height 35
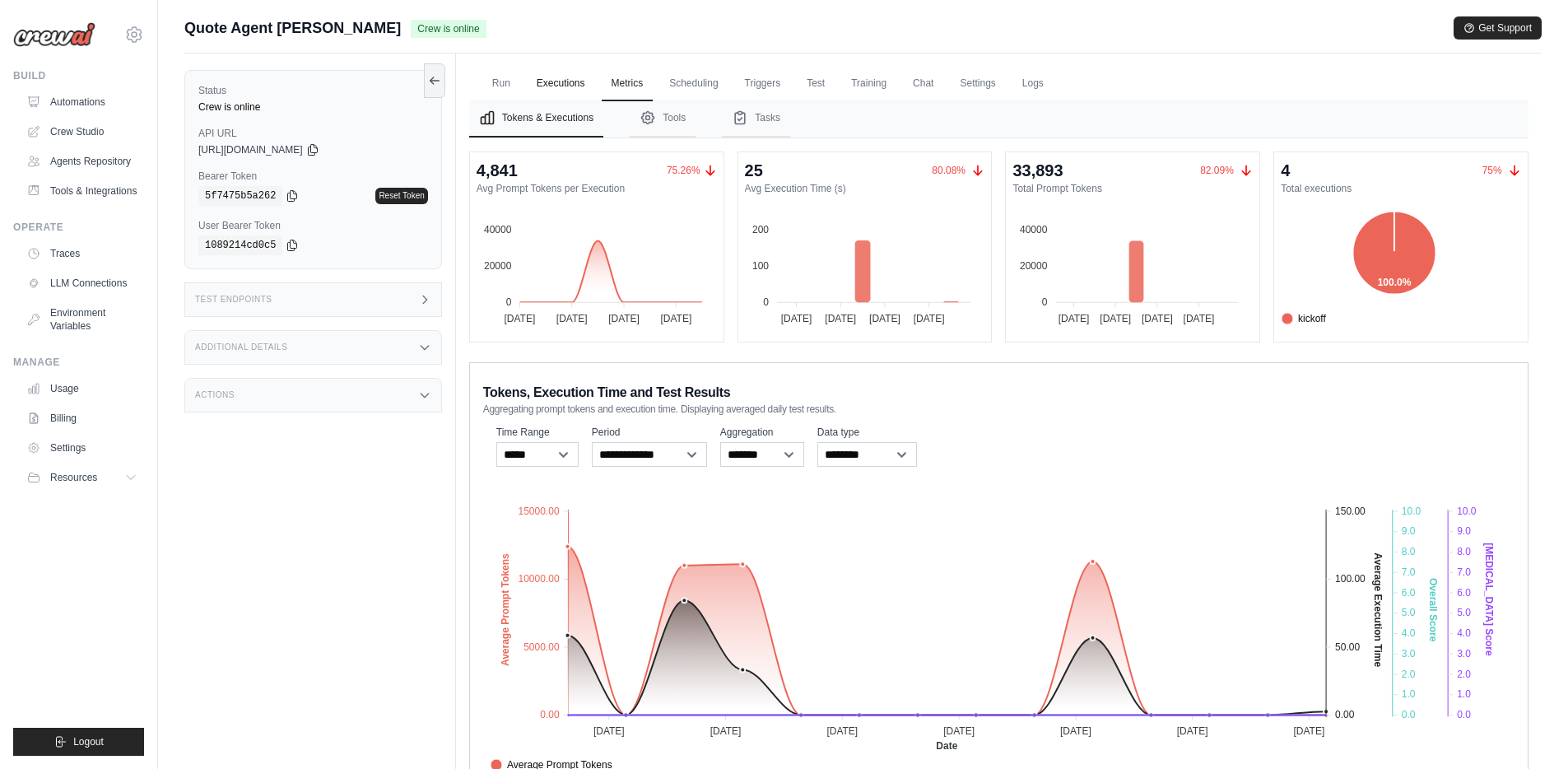
click at [566, 89] on link "Executions" at bounding box center [561, 84] width 68 height 35
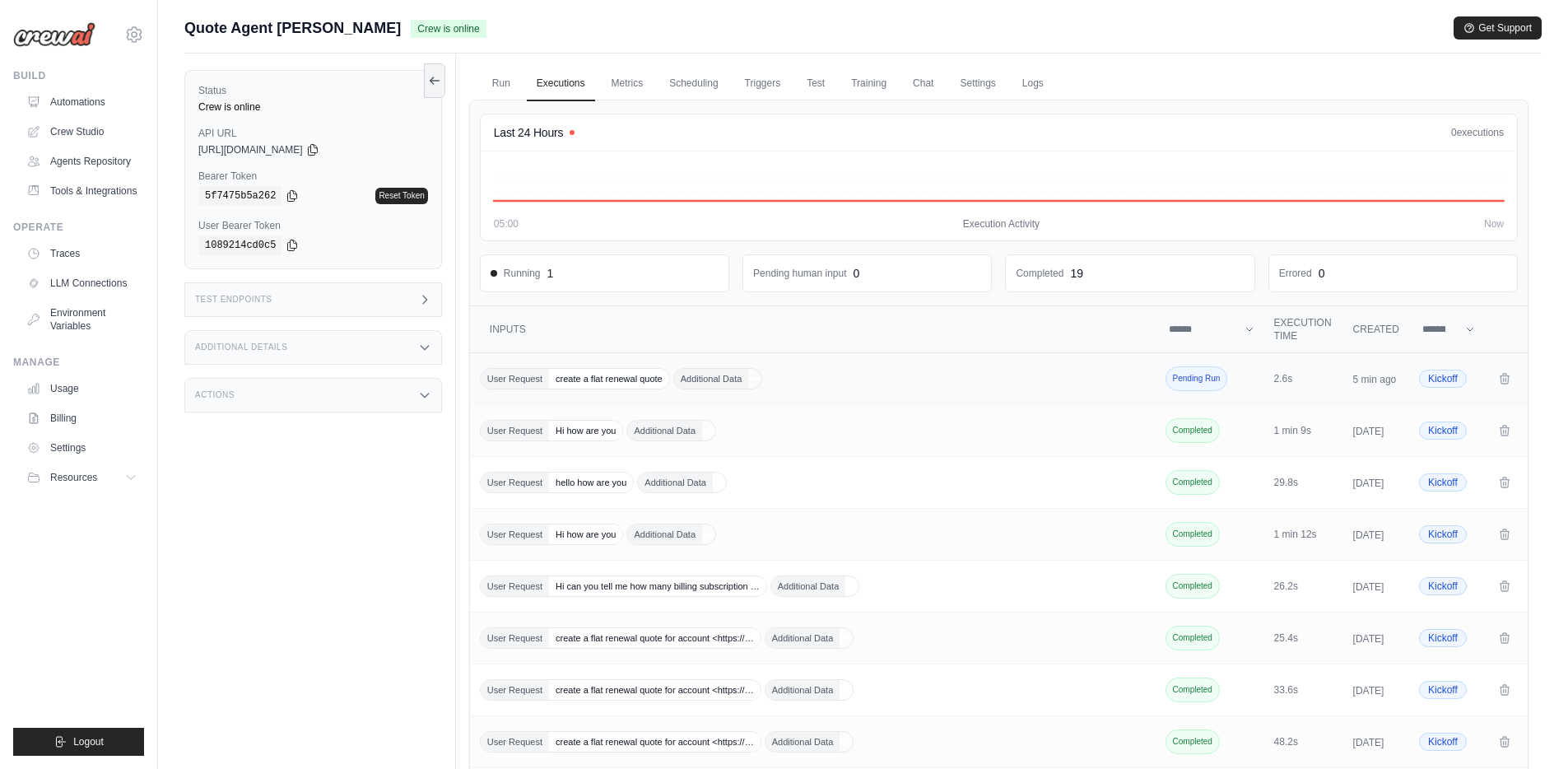
click at [834, 384] on div "User Request create a flat renewal quote Additional Data" at bounding box center [814, 379] width 669 height 22
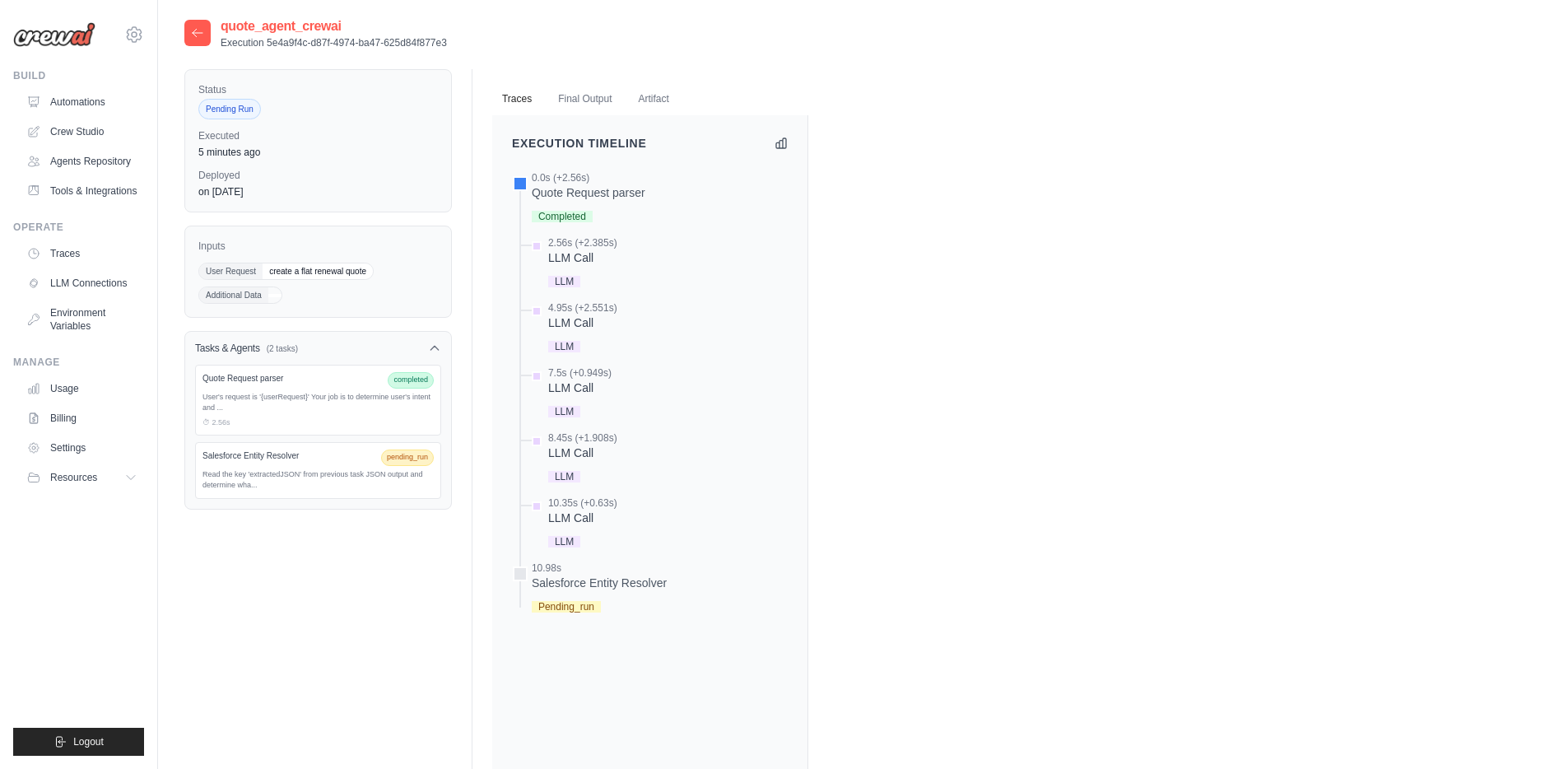
click at [195, 31] on icon at bounding box center [198, 33] width 13 height 13
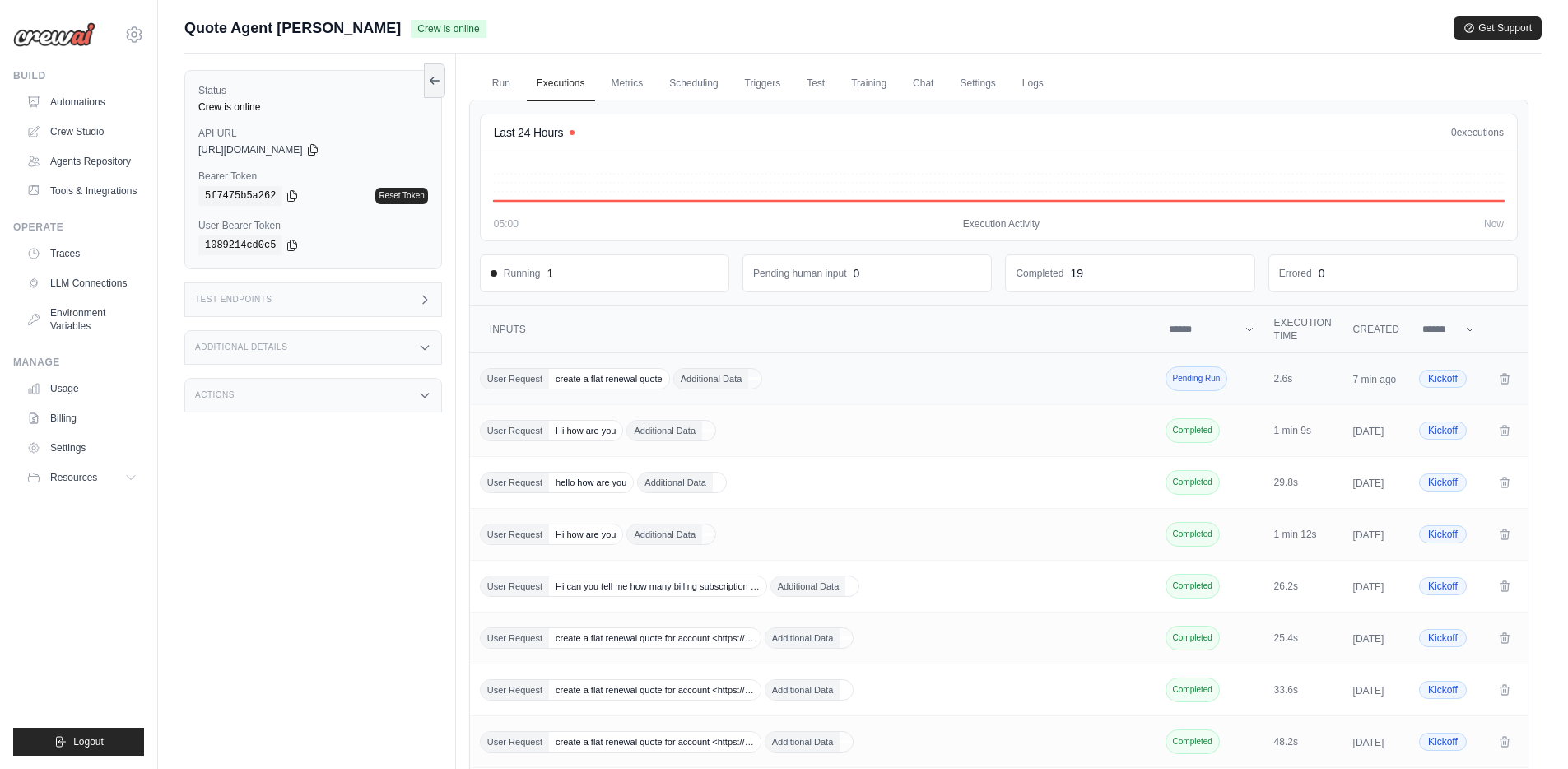
click at [820, 379] on div "User Request create a flat renewal quote Additional Data" at bounding box center [814, 379] width 669 height 22
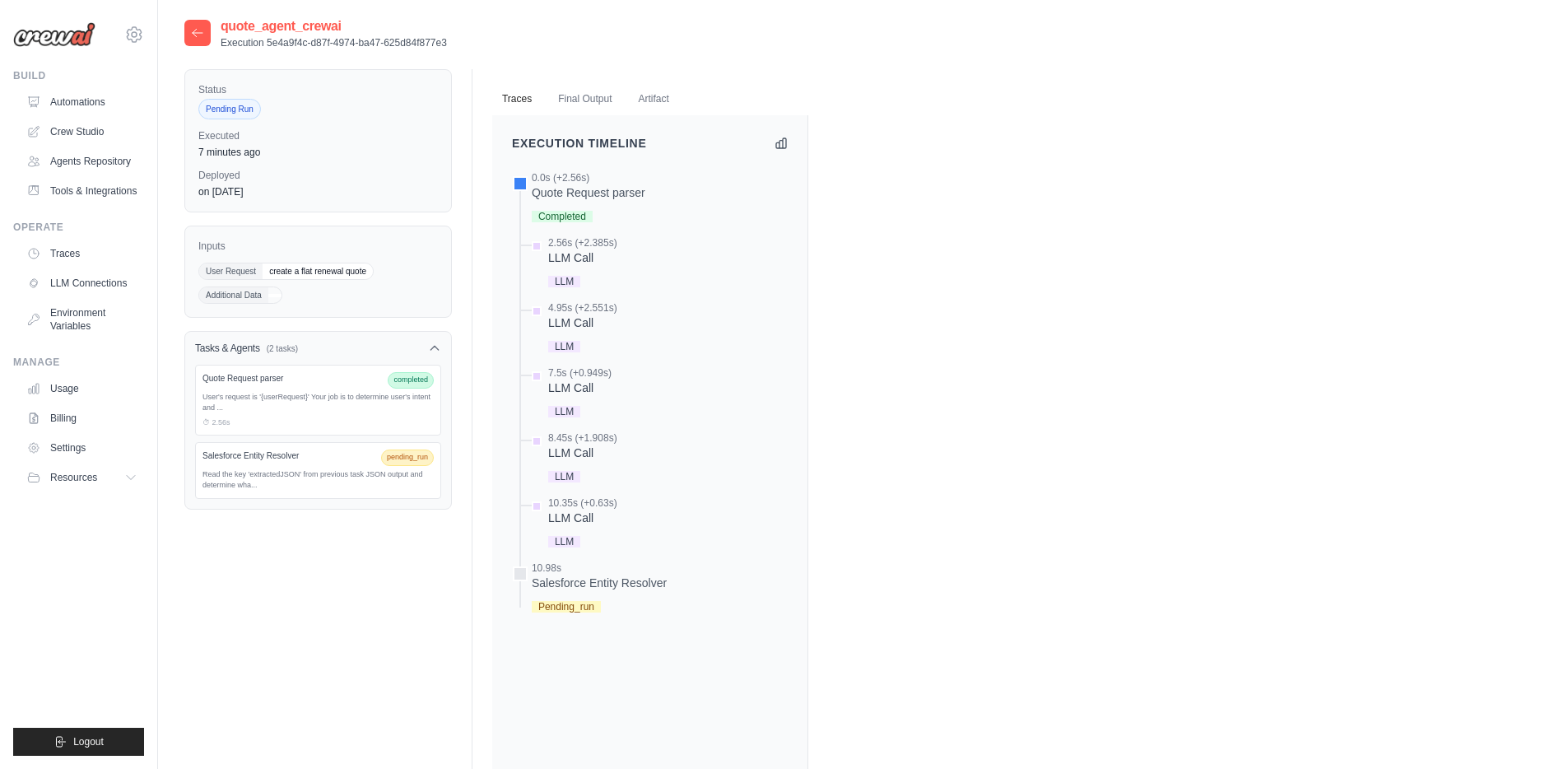
click at [335, 385] on div "Quote Request parser completed" at bounding box center [318, 381] width 231 height 16
click at [313, 395] on div "User's request is '{userRequest}' Your job is to determine user's intent and ..." at bounding box center [318, 403] width 231 height 22
click at [581, 245] on div "2.56s (+2.385s)" at bounding box center [583, 242] width 69 height 13
click at [572, 259] on div "LLM Call" at bounding box center [583, 258] width 69 height 16
click at [571, 322] on div "LLM Call" at bounding box center [583, 323] width 69 height 16
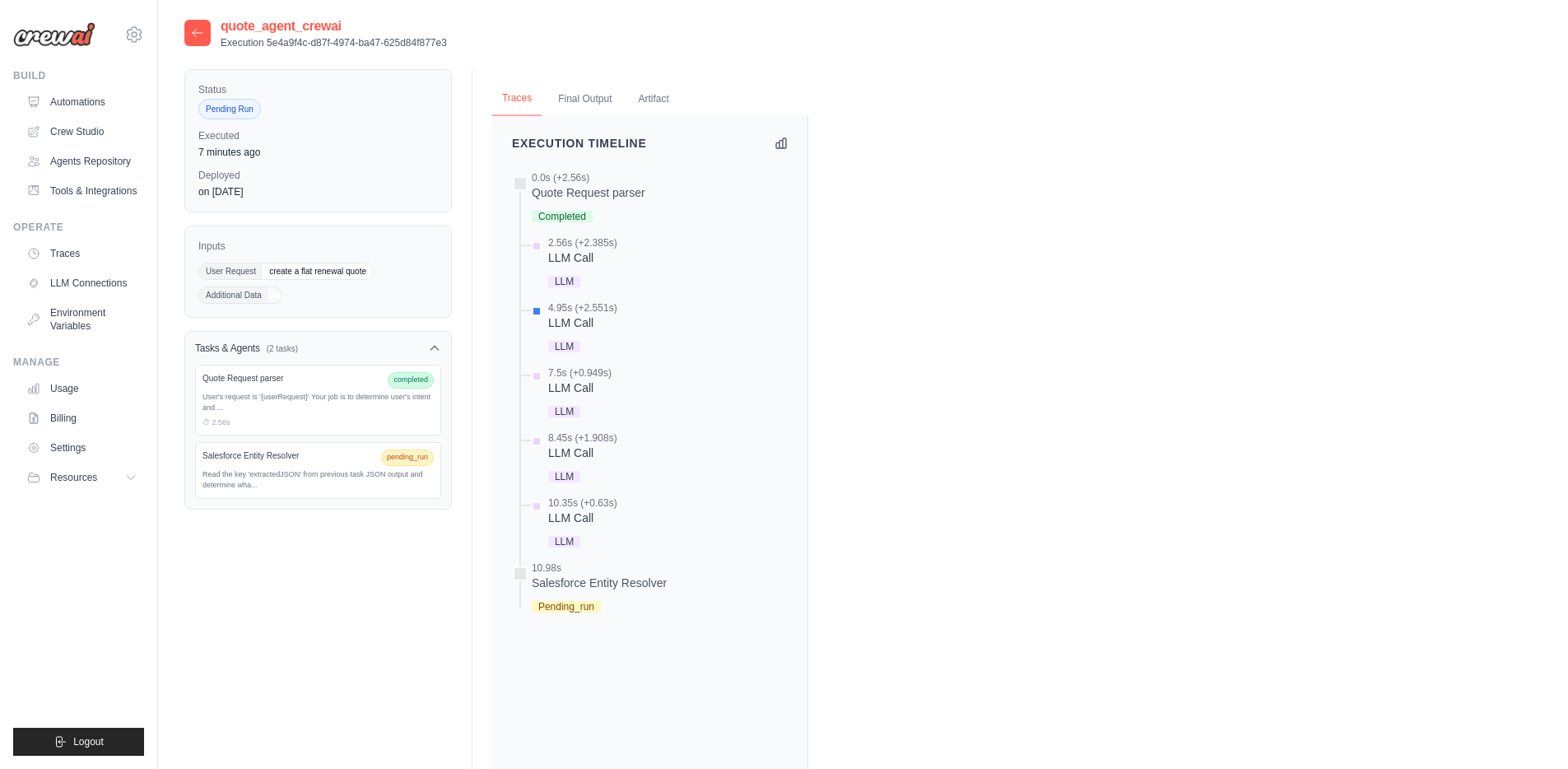
click at [511, 102] on button "Traces" at bounding box center [517, 99] width 49 height 35
click at [564, 258] on div "LLM Call" at bounding box center [583, 258] width 69 height 16
click at [572, 327] on div "LLM Call" at bounding box center [583, 323] width 69 height 16
click at [565, 388] on div "LLM Call" at bounding box center [580, 388] width 64 height 16
click at [575, 451] on div "LLM Call" at bounding box center [583, 453] width 69 height 16
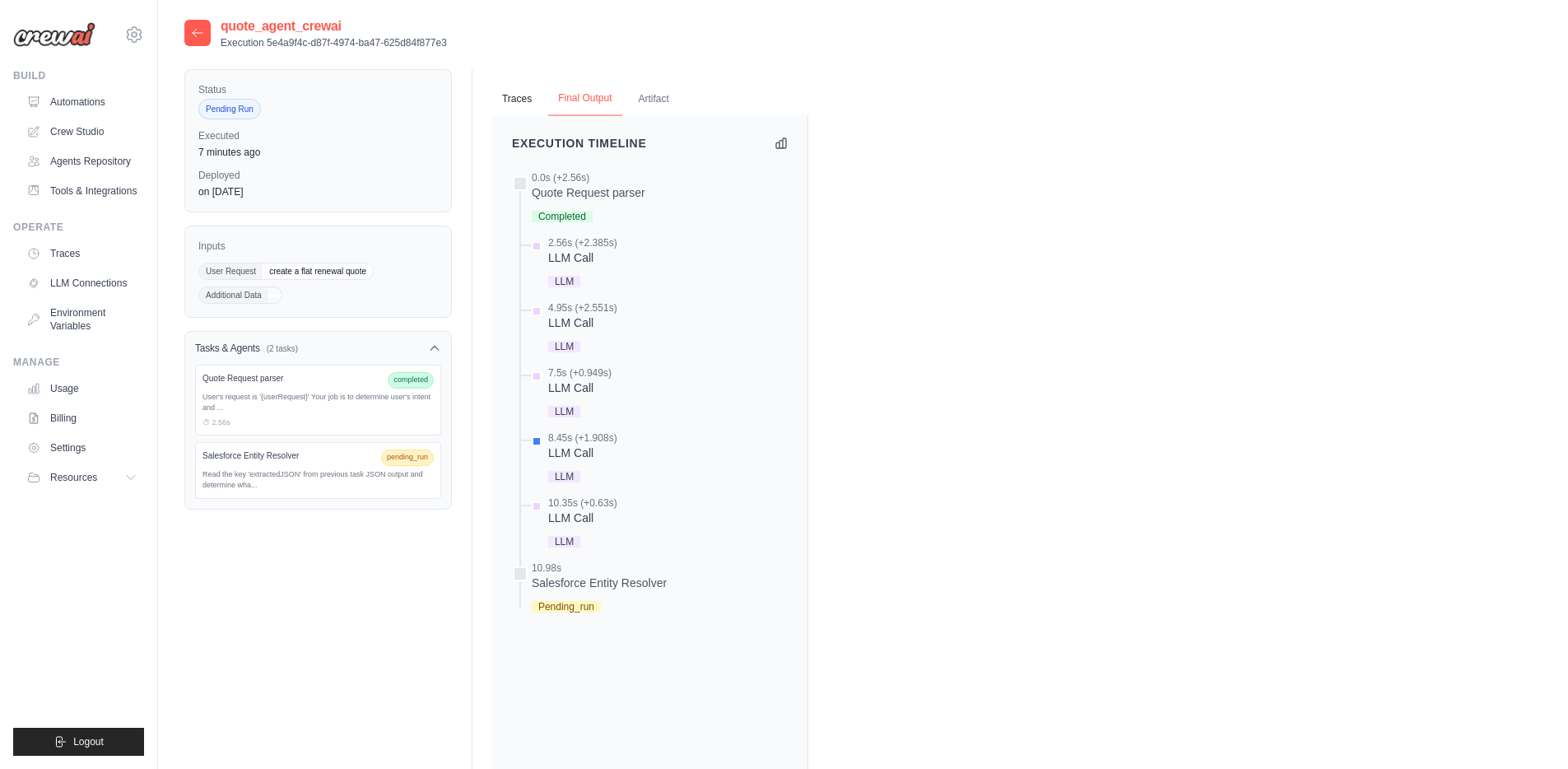
click at [571, 90] on button "Final Output" at bounding box center [585, 99] width 73 height 35
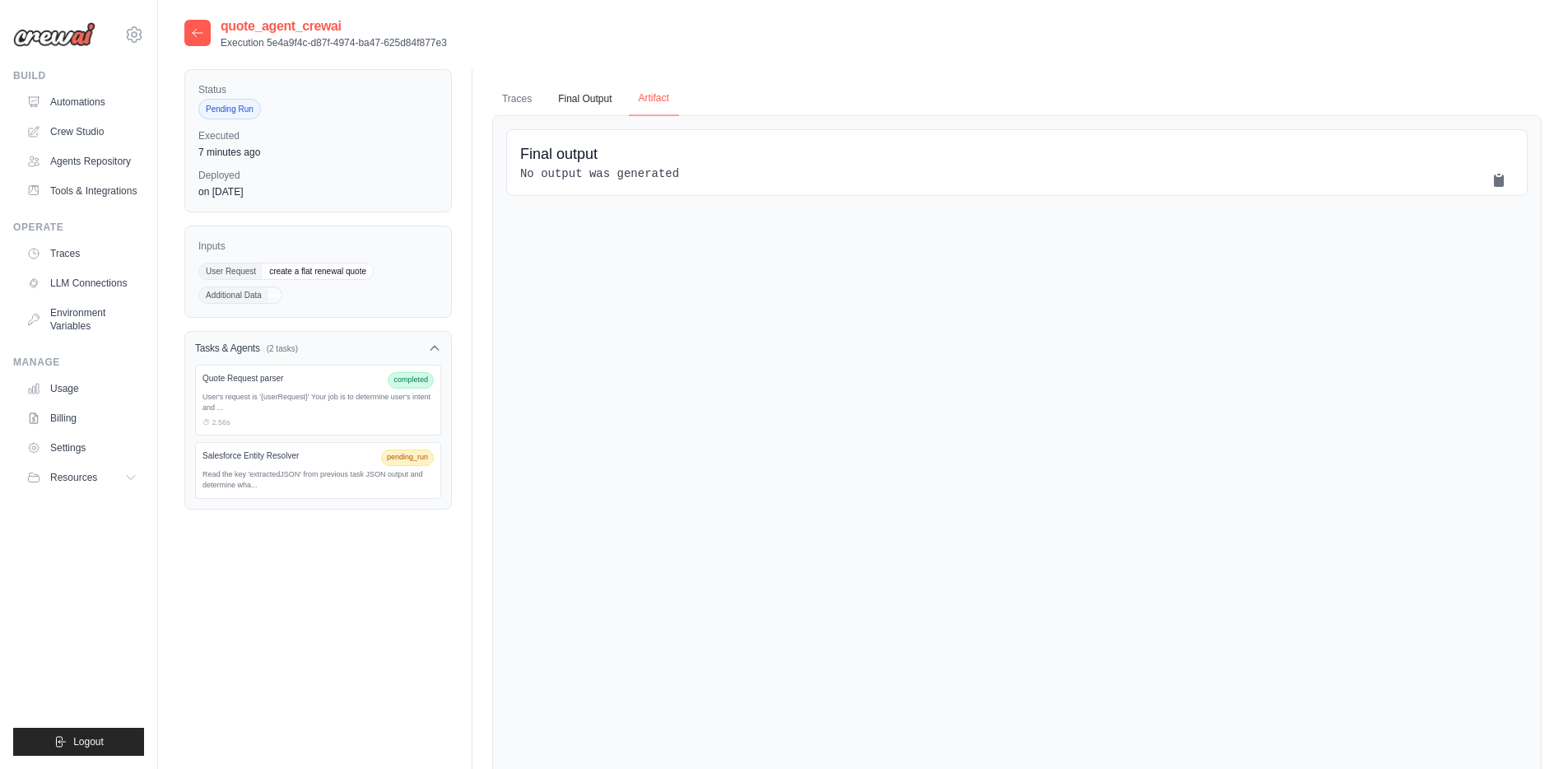
click at [657, 97] on button "Artifact" at bounding box center [654, 99] width 50 height 35
click at [600, 97] on button "Final Output" at bounding box center [585, 99] width 73 height 35
click at [524, 100] on button "Traces" at bounding box center [517, 99] width 49 height 35
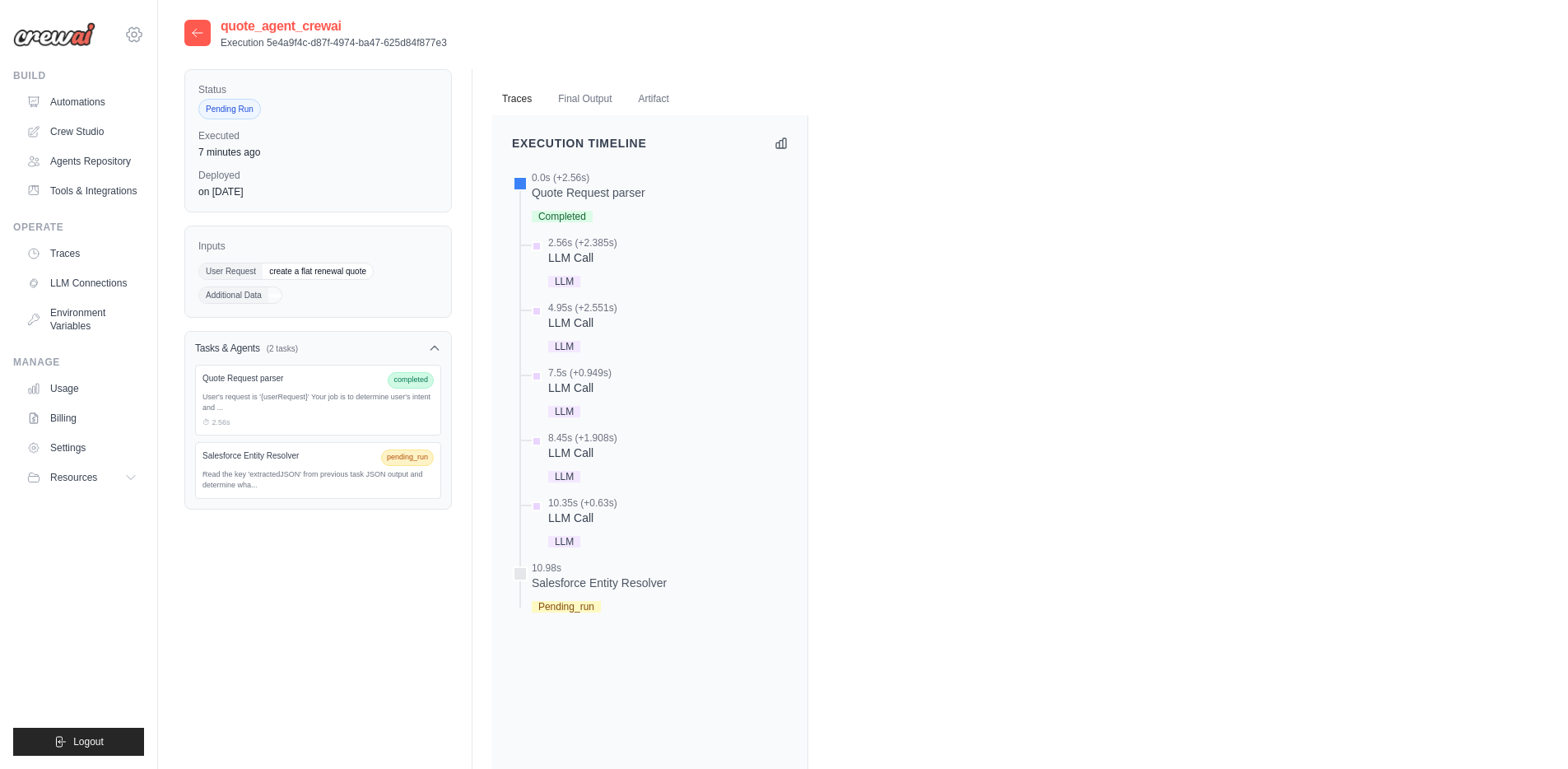
click at [141, 40] on div "dipan.patel@docusign.com DS-DTS-Sandbox docusign Settings" at bounding box center [78, 26] width 131 height 53
click at [132, 33] on icon at bounding box center [134, 34] width 5 height 5
click at [568, 31] on div "quote_agent_crewai Execution 5e4a9f4c-d87f-4974-ba47-625d84f877e3" at bounding box center [863, 33] width 1358 height 33
click at [199, 39] on div at bounding box center [198, 33] width 26 height 26
click at [199, 35] on icon at bounding box center [198, 33] width 13 height 13
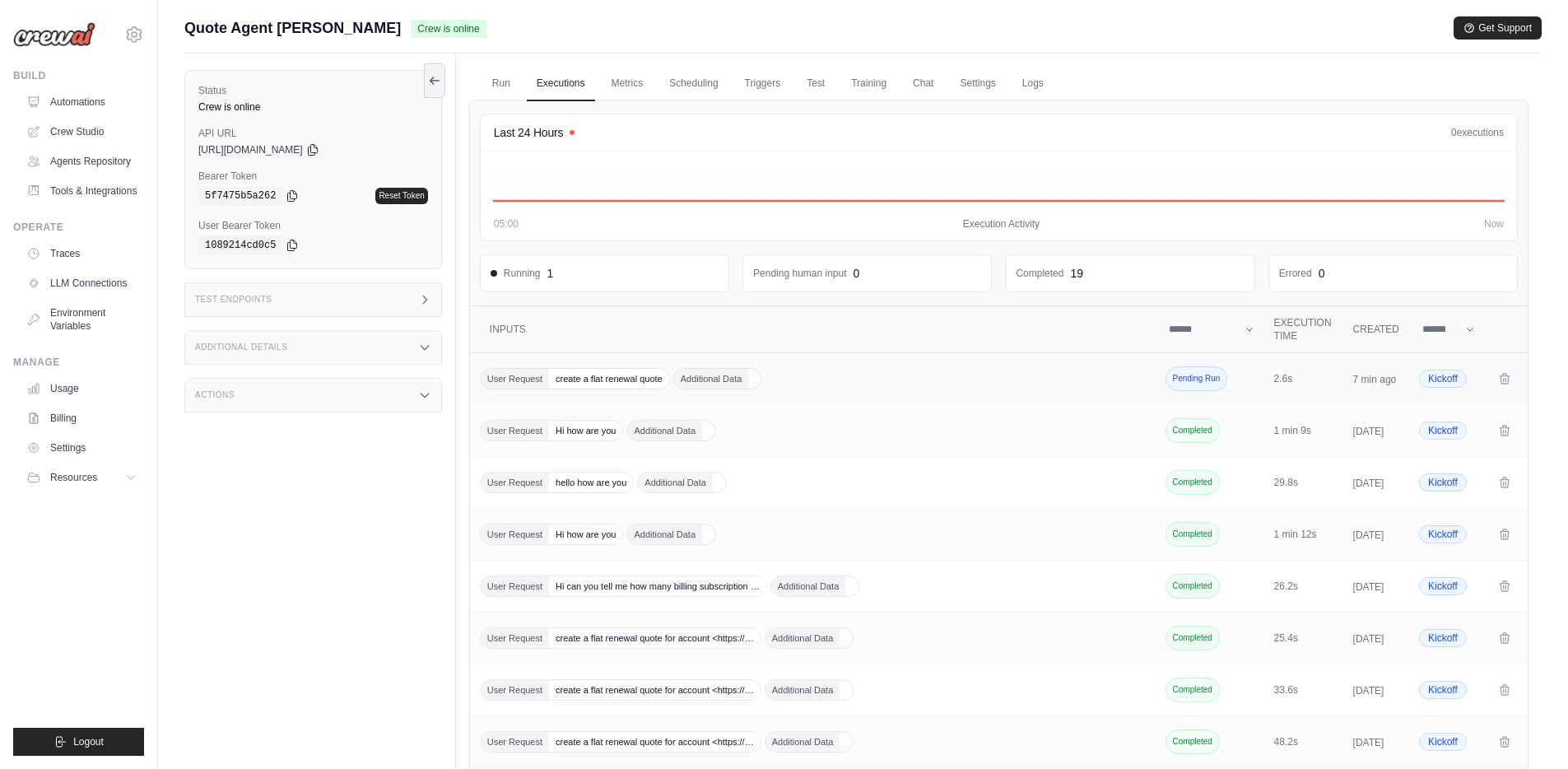
click at [1060, 387] on div "User Request create a flat renewal quote Additional Data" at bounding box center [814, 379] width 669 height 22
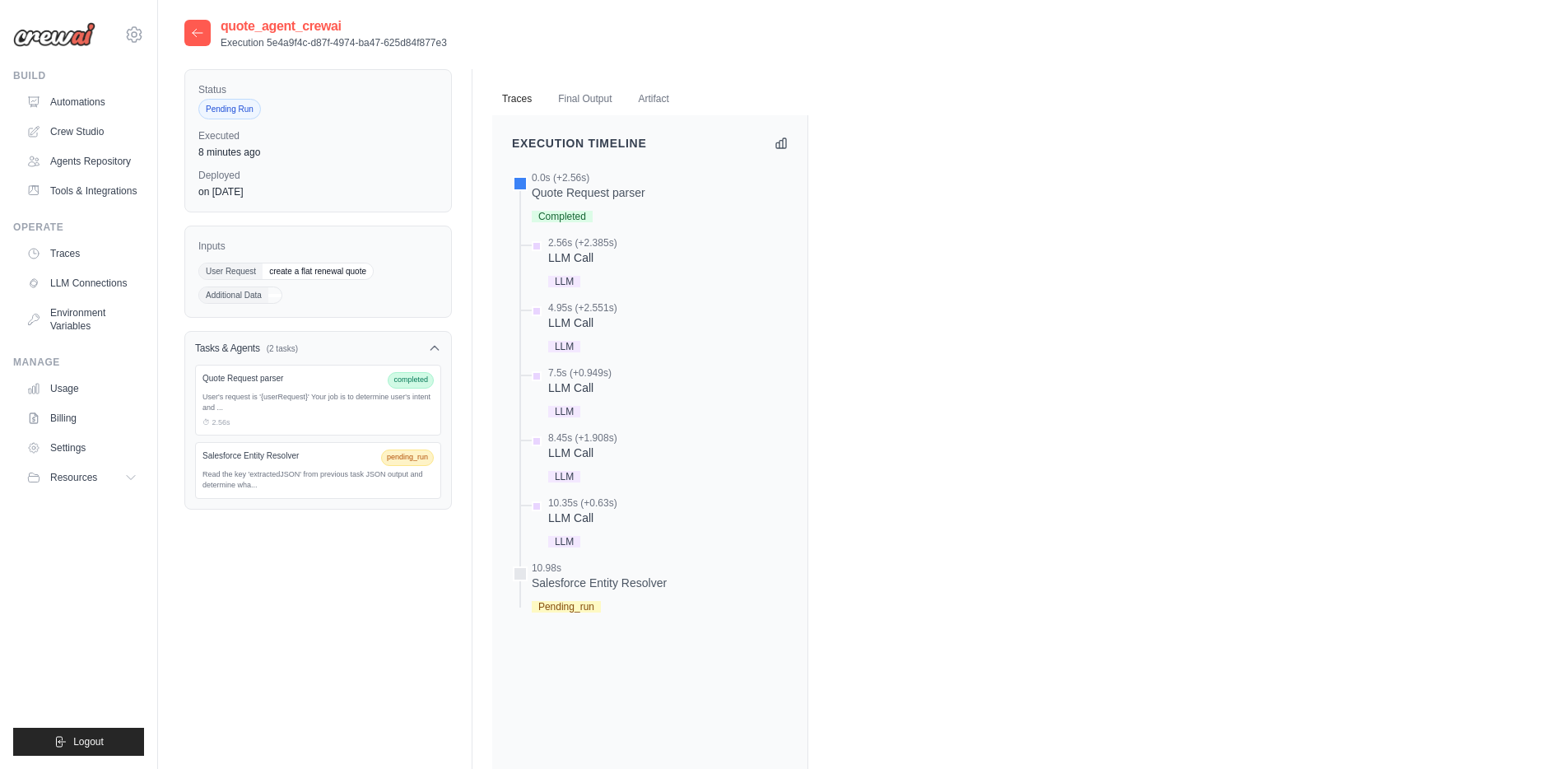
click at [199, 32] on icon at bounding box center [198, 33] width 10 height 7
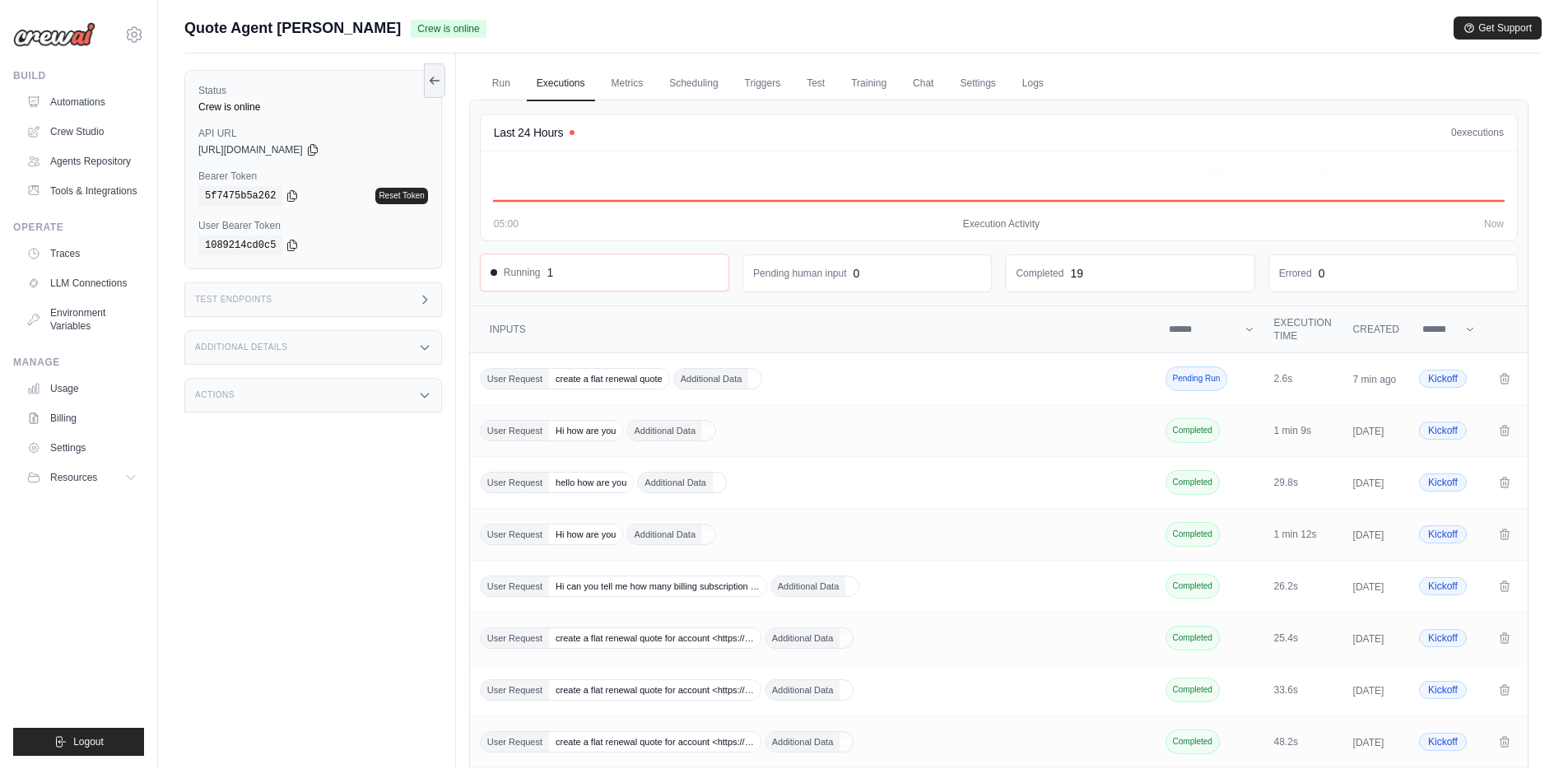
click at [557, 275] on div "Running 1" at bounding box center [605, 272] width 228 height 16
click at [511, 277] on span "Running" at bounding box center [515, 272] width 50 height 13
click at [626, 84] on link "Metrics" at bounding box center [627, 84] width 52 height 35
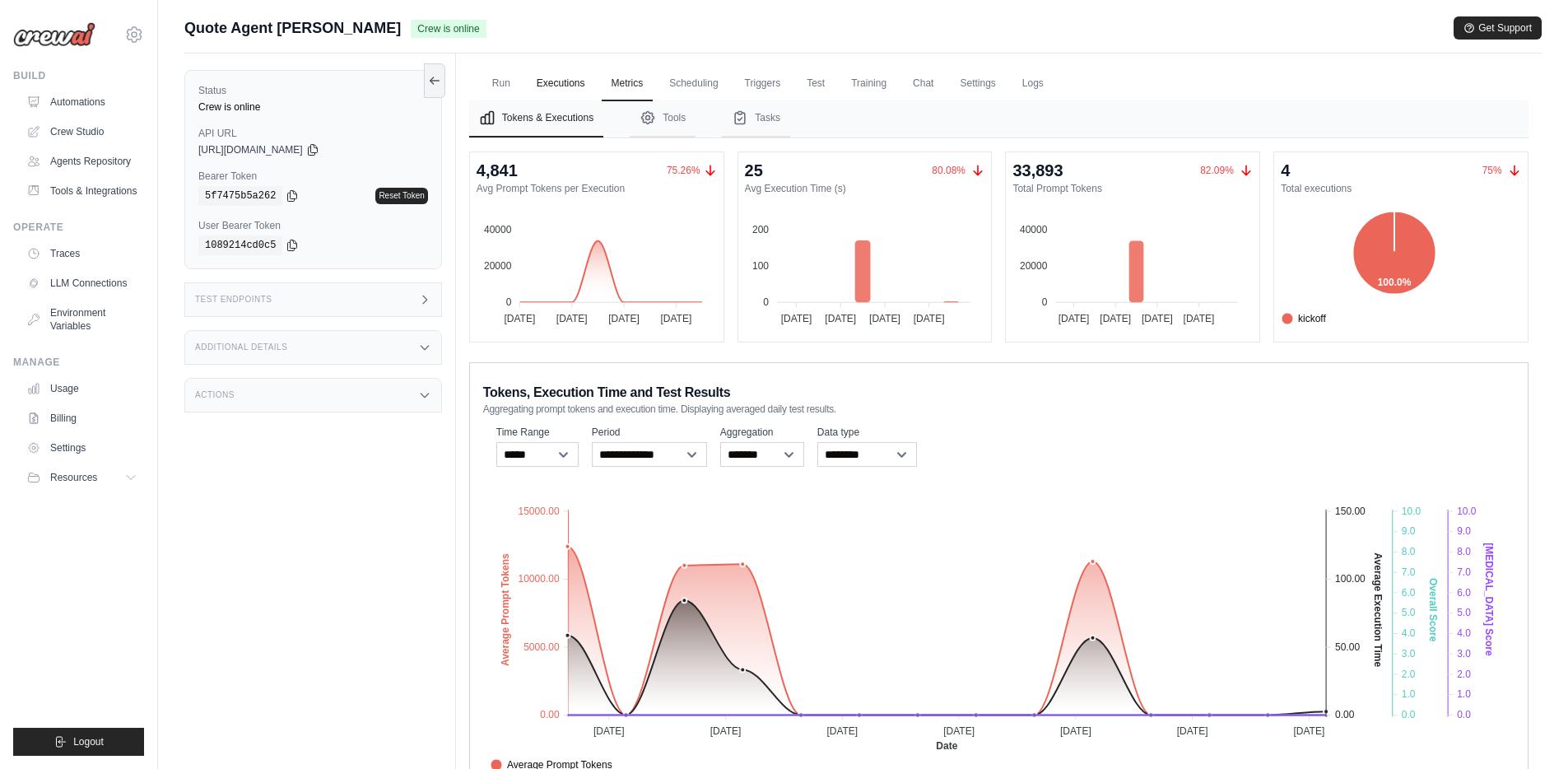
click at [557, 86] on link "Executions" at bounding box center [561, 84] width 68 height 35
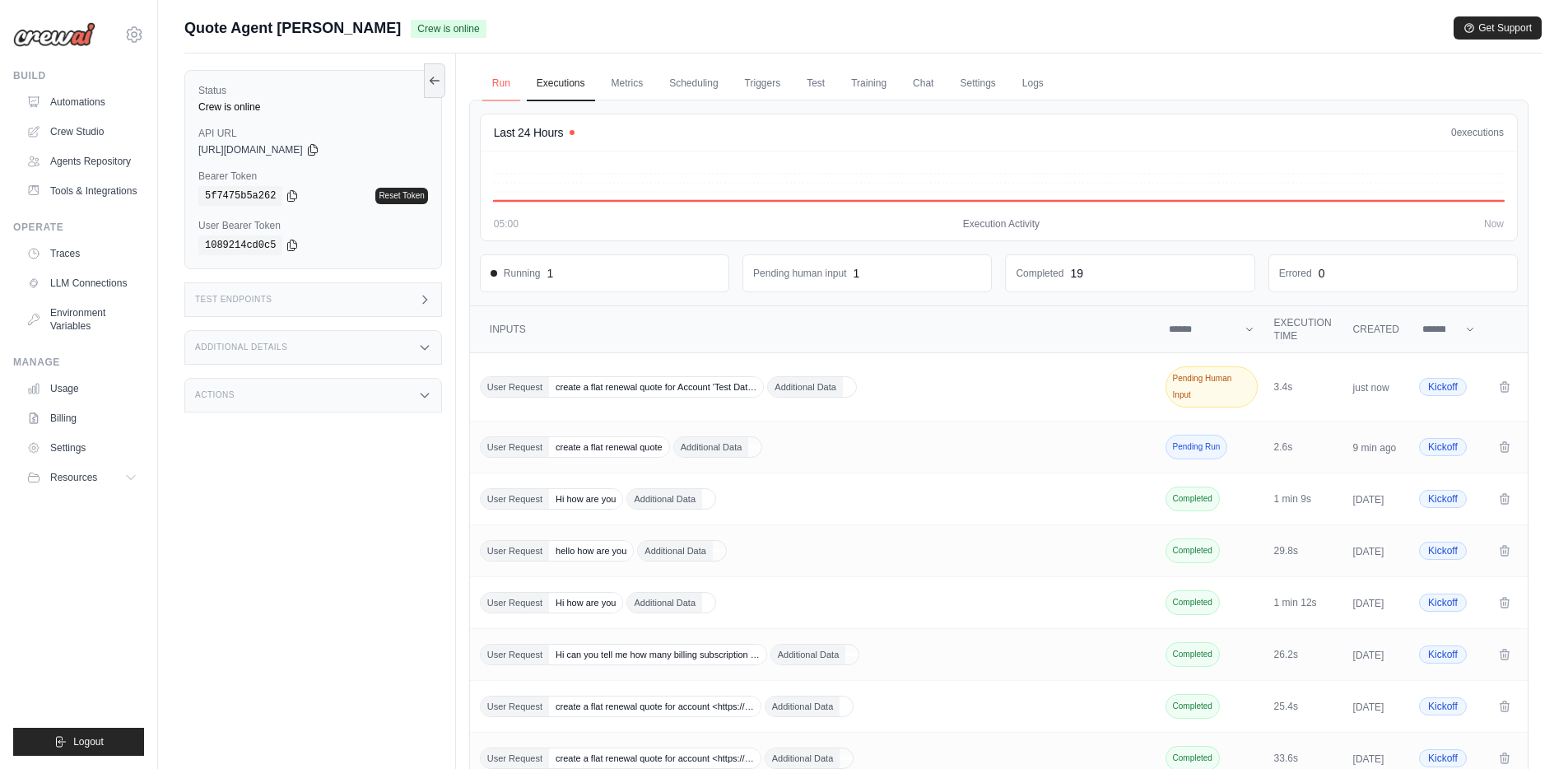
click at [504, 83] on link "Run" at bounding box center [502, 84] width 38 height 35
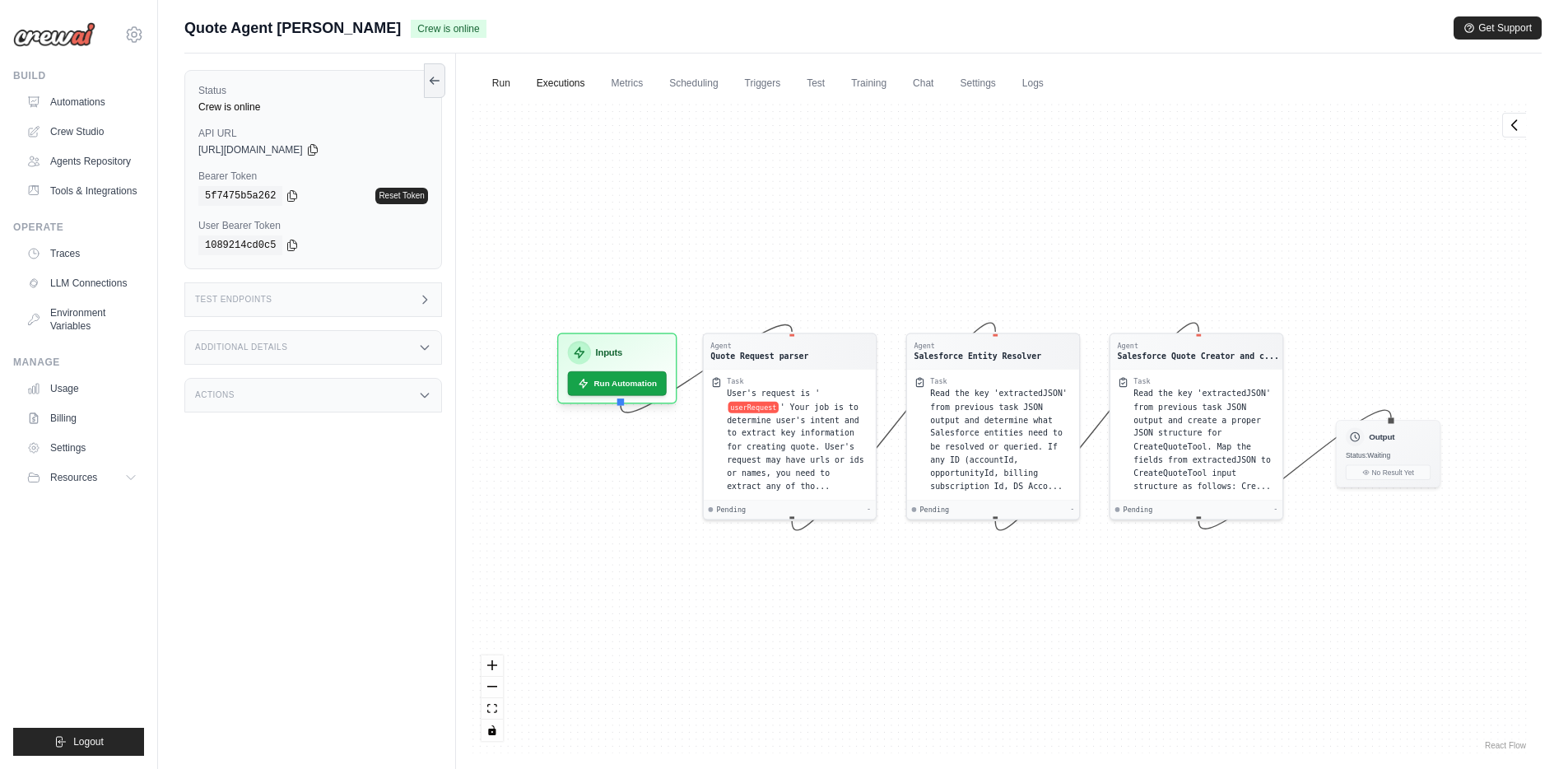
click at [539, 83] on link "Executions" at bounding box center [561, 84] width 68 height 35
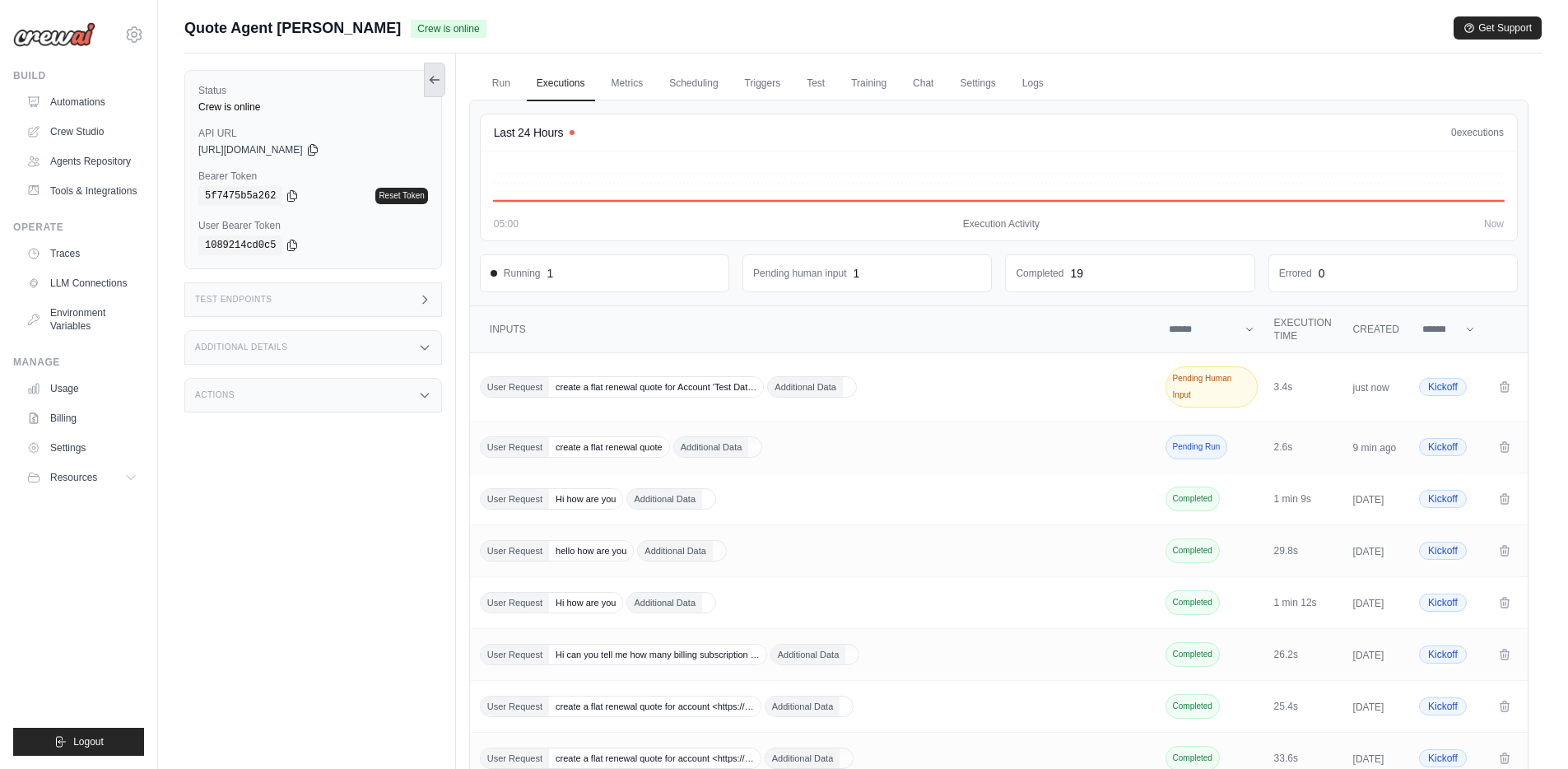
click at [433, 79] on icon at bounding box center [434, 79] width 13 height 13
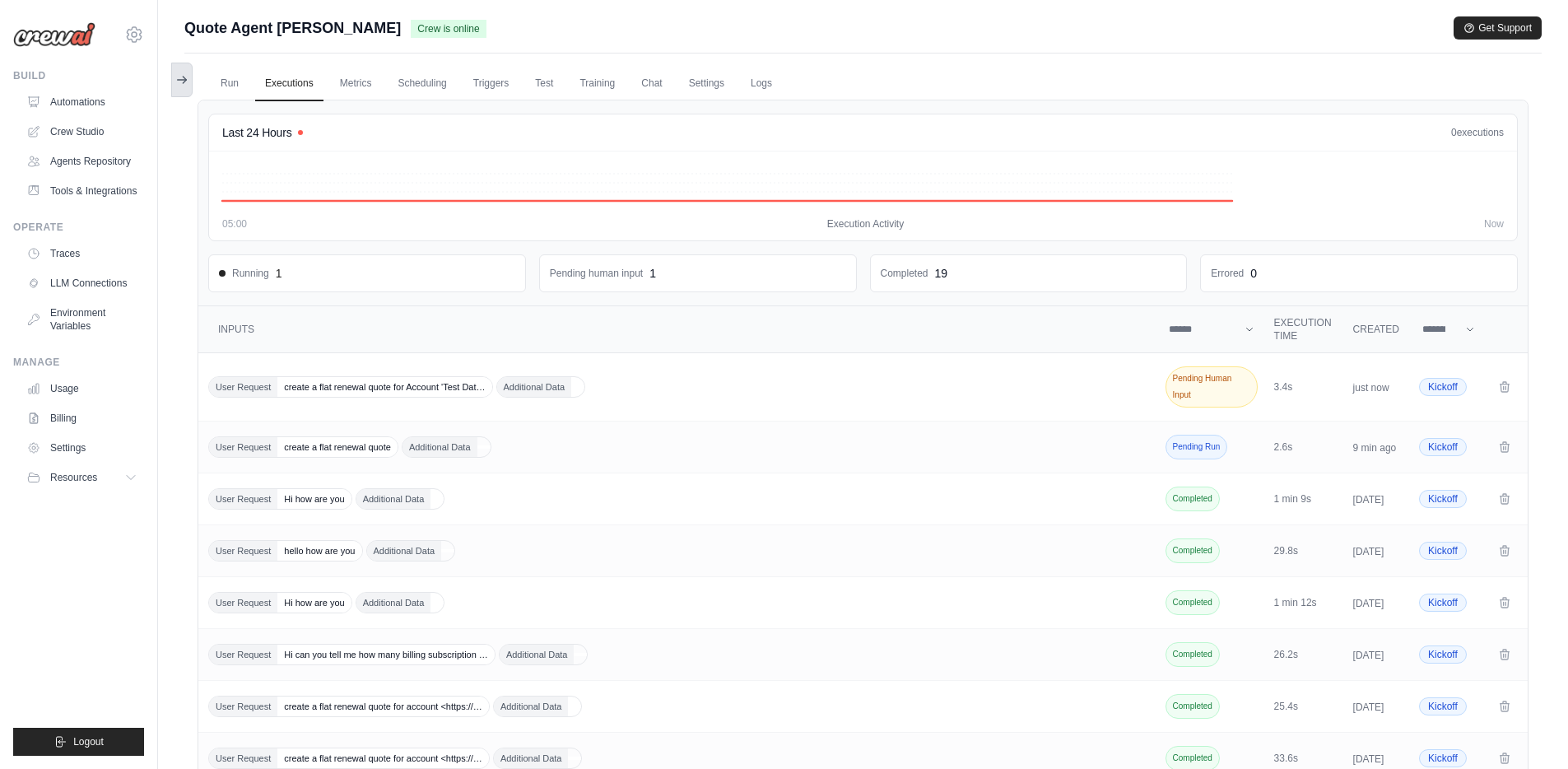
click at [182, 82] on icon at bounding box center [182, 79] width 13 height 13
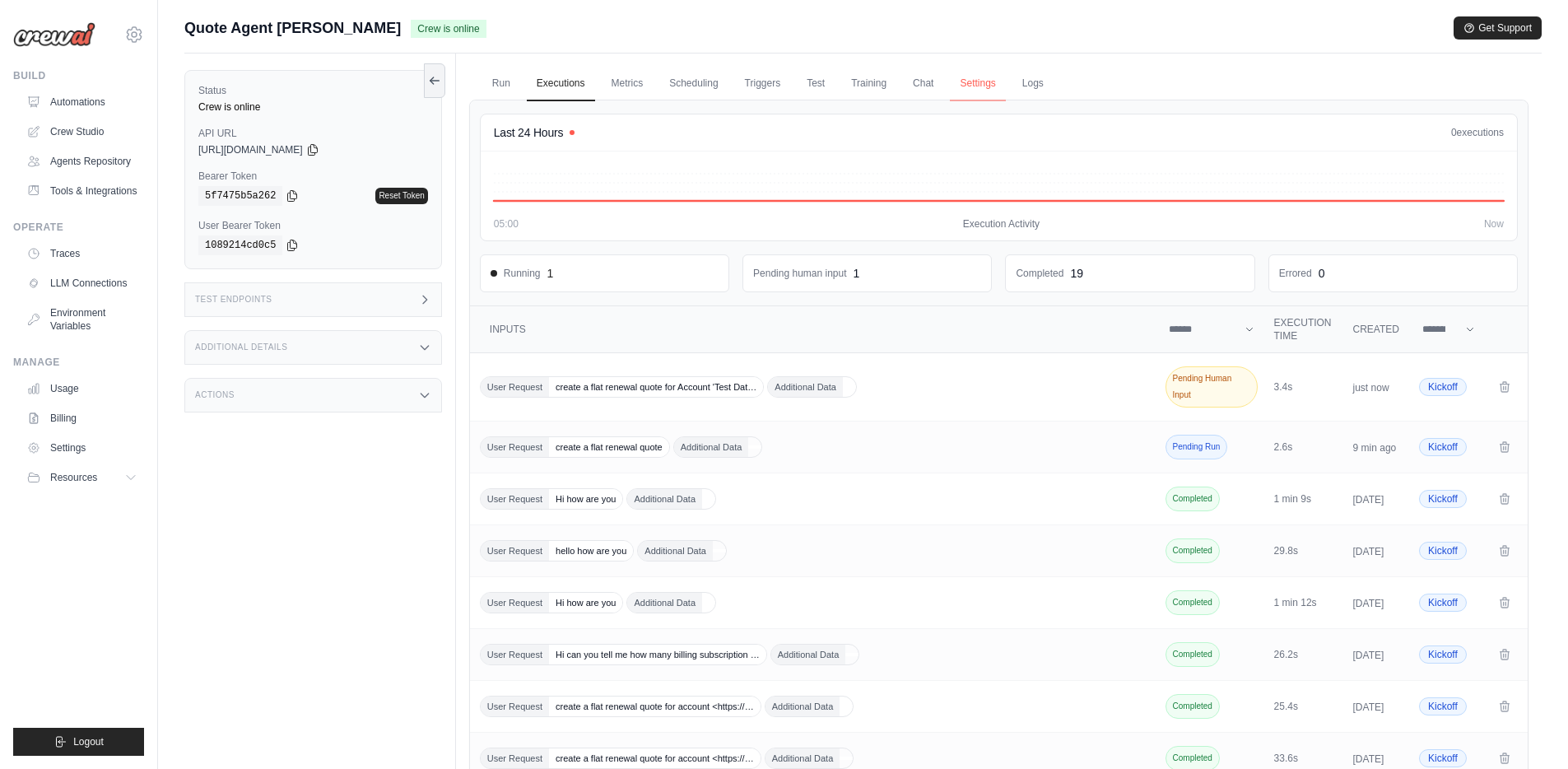
click at [974, 85] on link "Settings" at bounding box center [977, 84] width 56 height 35
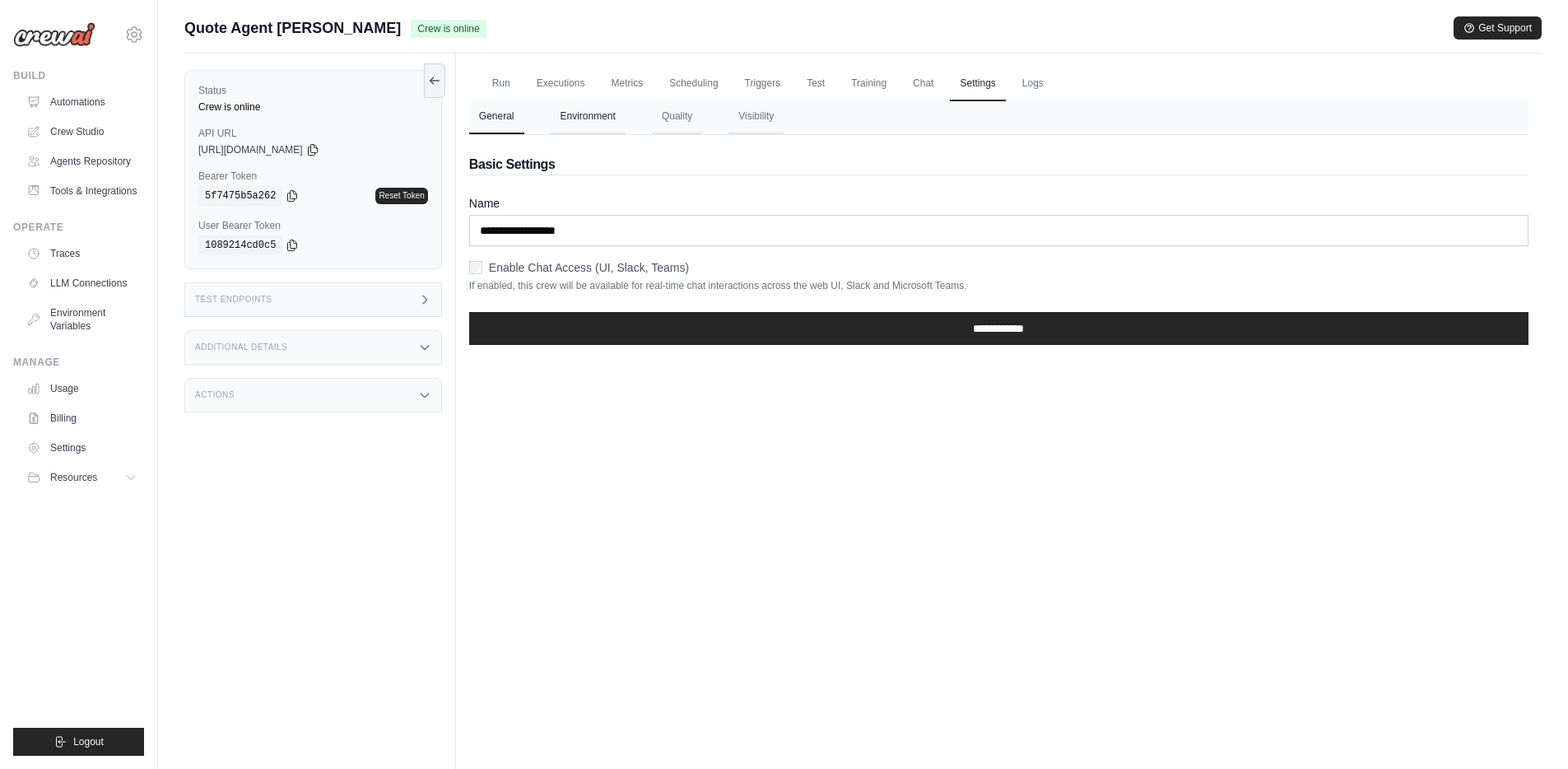
click at [588, 121] on button "Environment" at bounding box center [588, 117] width 75 height 35
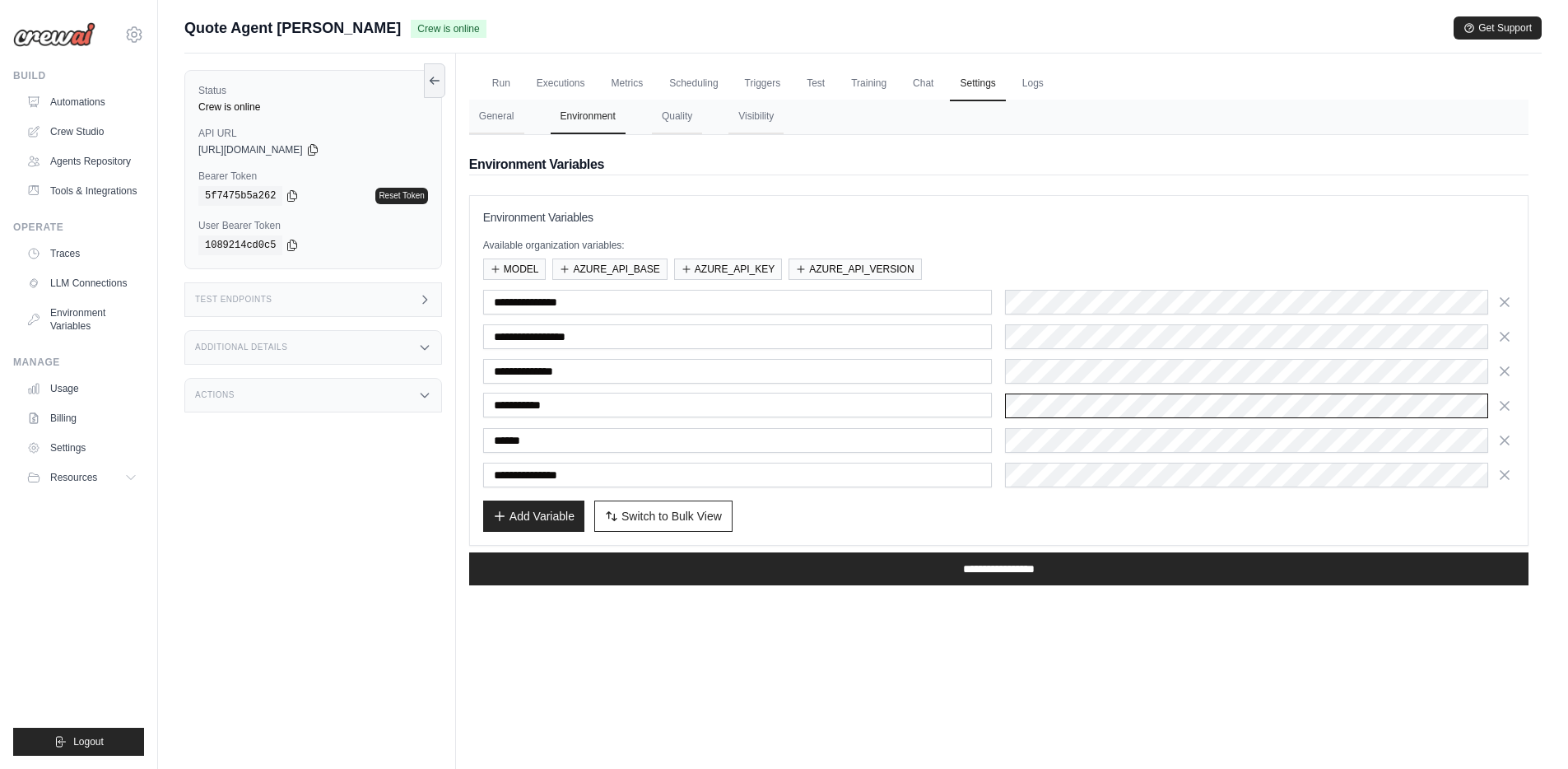
click at [981, 405] on div "**********" at bounding box center [999, 405] width 1032 height 25
click at [979, 442] on div "******" at bounding box center [999, 440] width 1032 height 25
click at [961, 654] on div "Run Executions Metrics Scheduling Triggers Test Training Chat Settings Logs Las…" at bounding box center [999, 438] width 1085 height 769
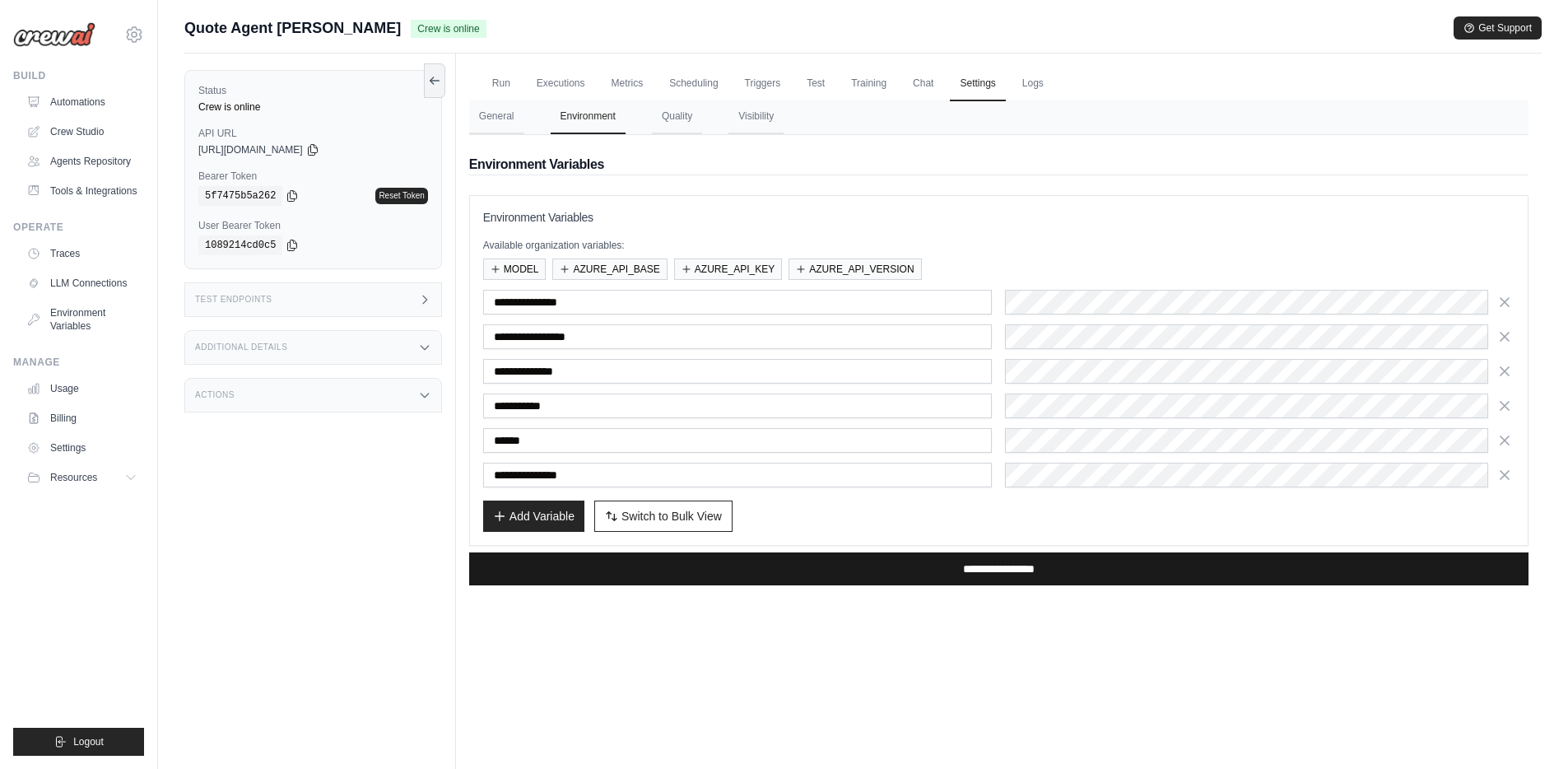
click at [988, 575] on input "**********" at bounding box center [999, 569] width 1060 height 33
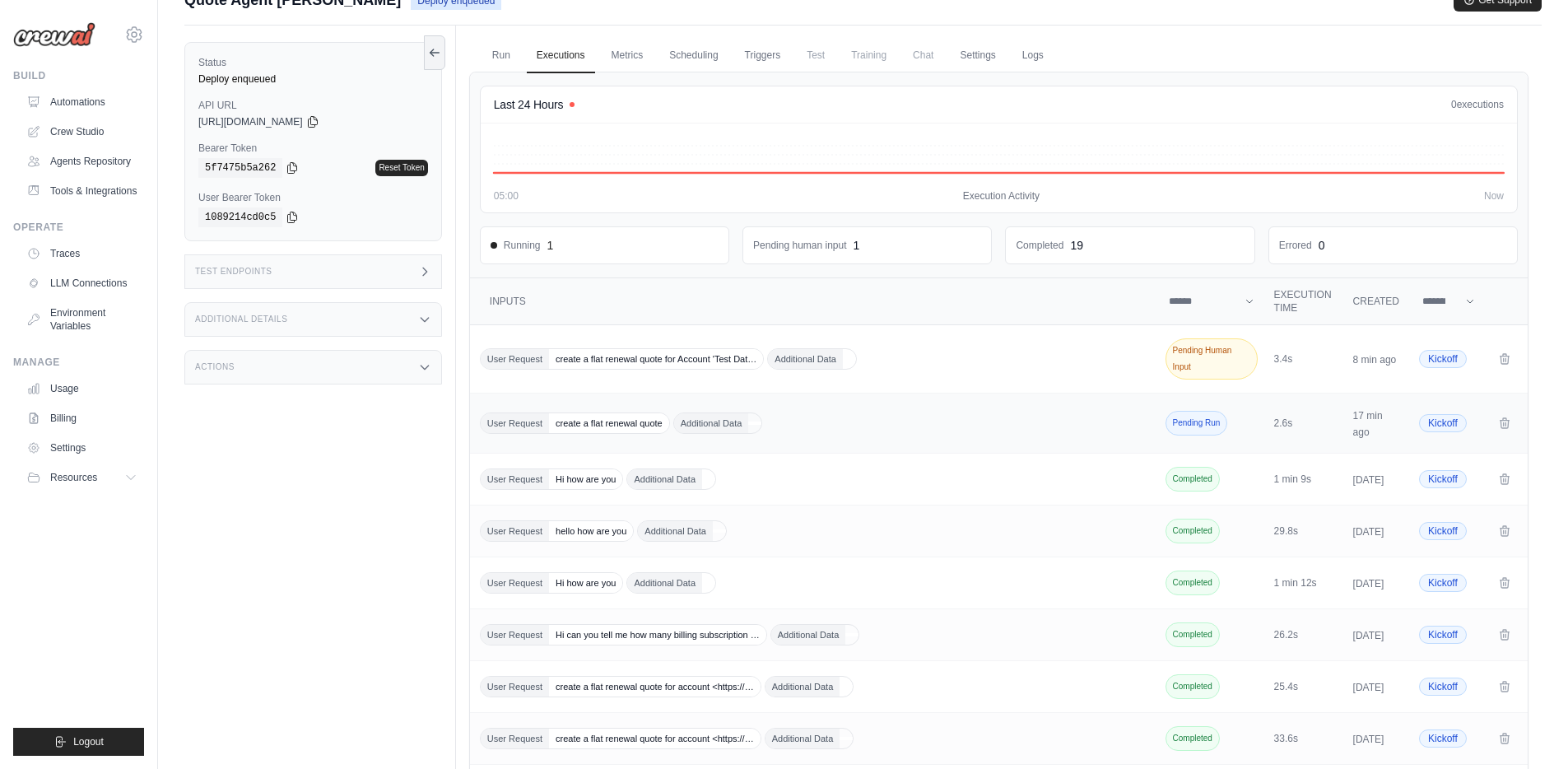
scroll to position [104, 0]
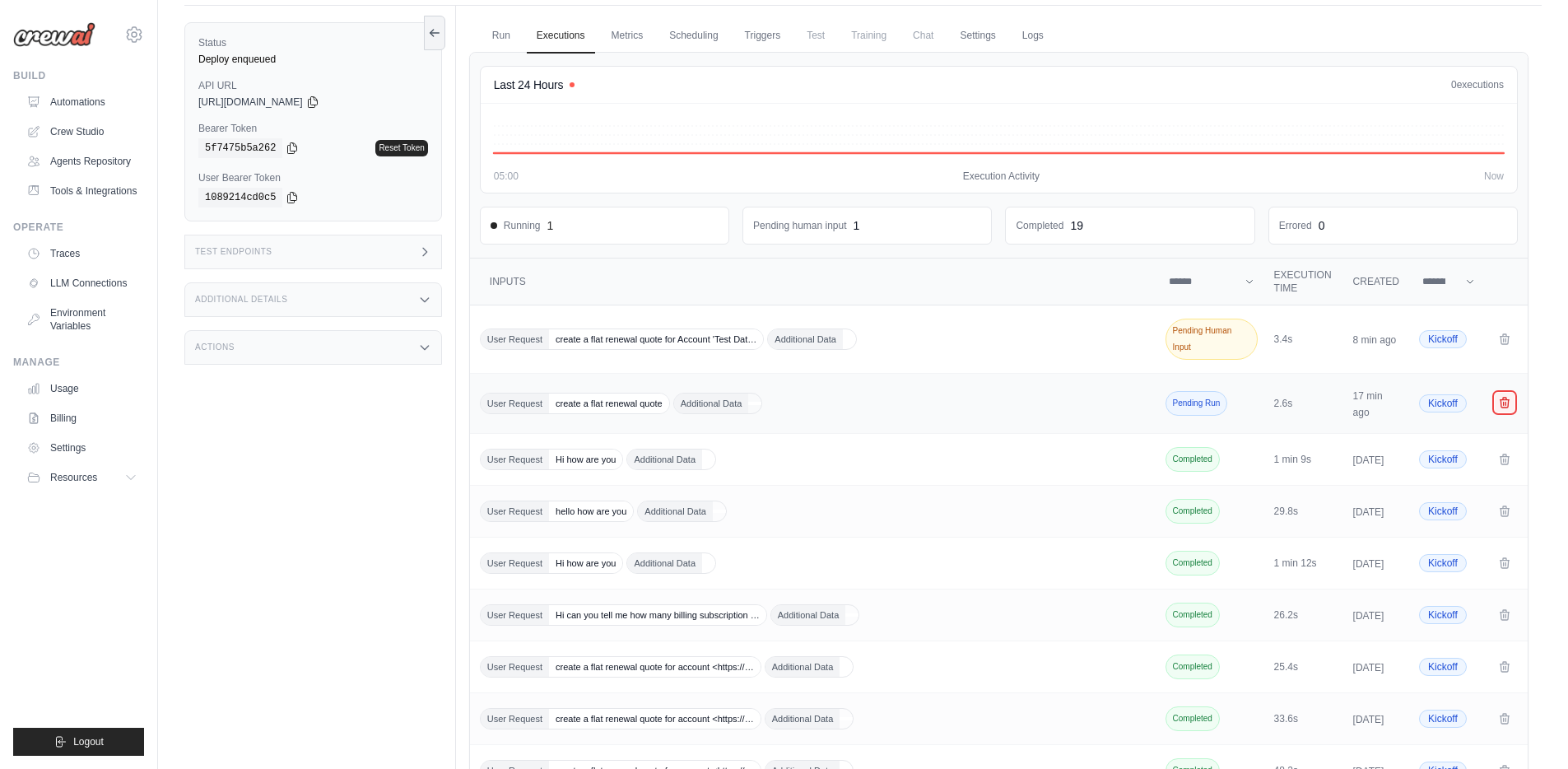
click at [1506, 405] on icon "Crew executions table" at bounding box center [1505, 403] width 9 height 10
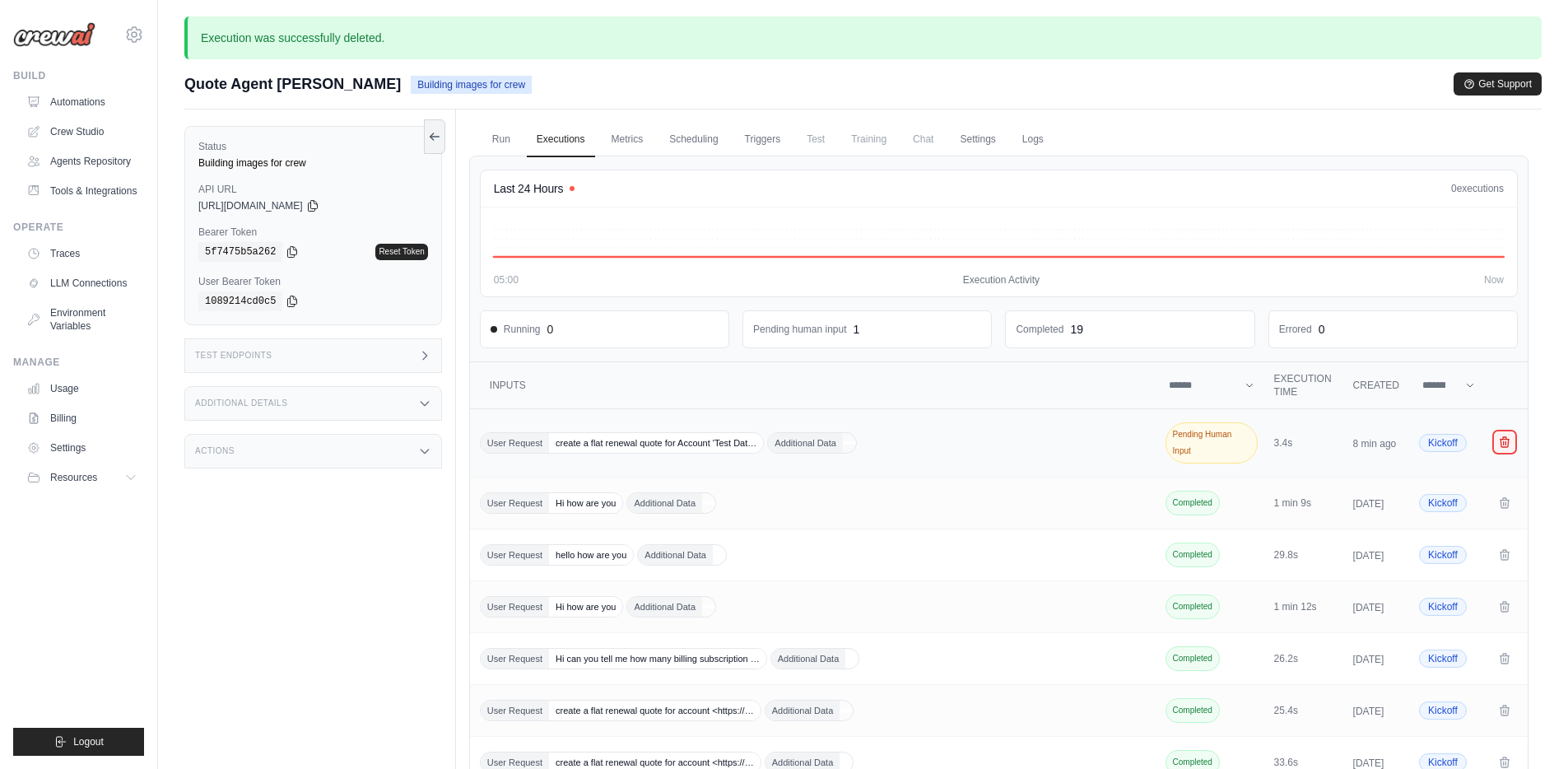
click at [1509, 444] on icon "Crew executions table" at bounding box center [1504, 442] width 13 height 13
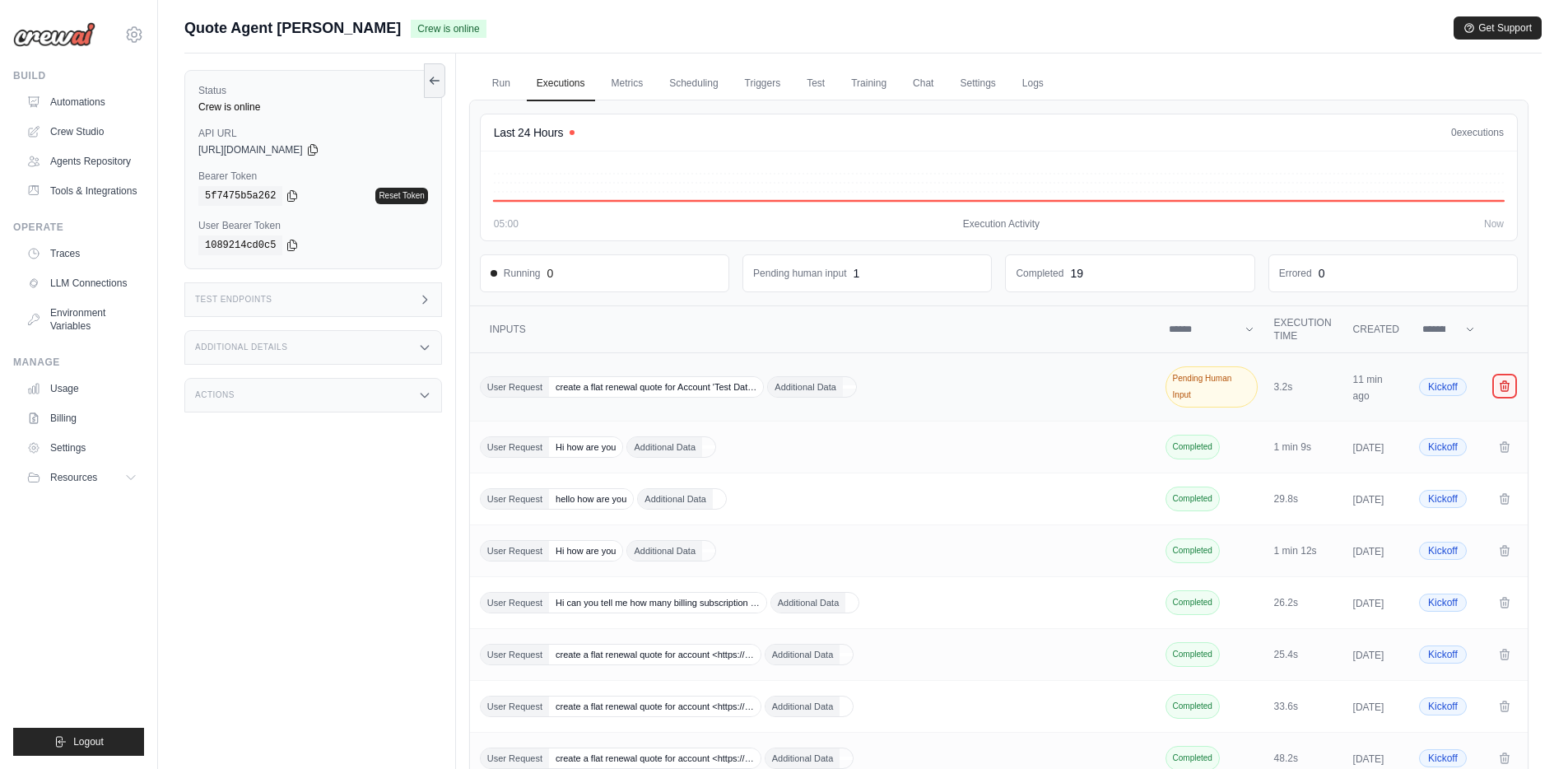
click at [1505, 388] on icon "Crew executions table" at bounding box center [1504, 386] width 13 height 13
